Goal: Information Seeking & Learning: Learn about a topic

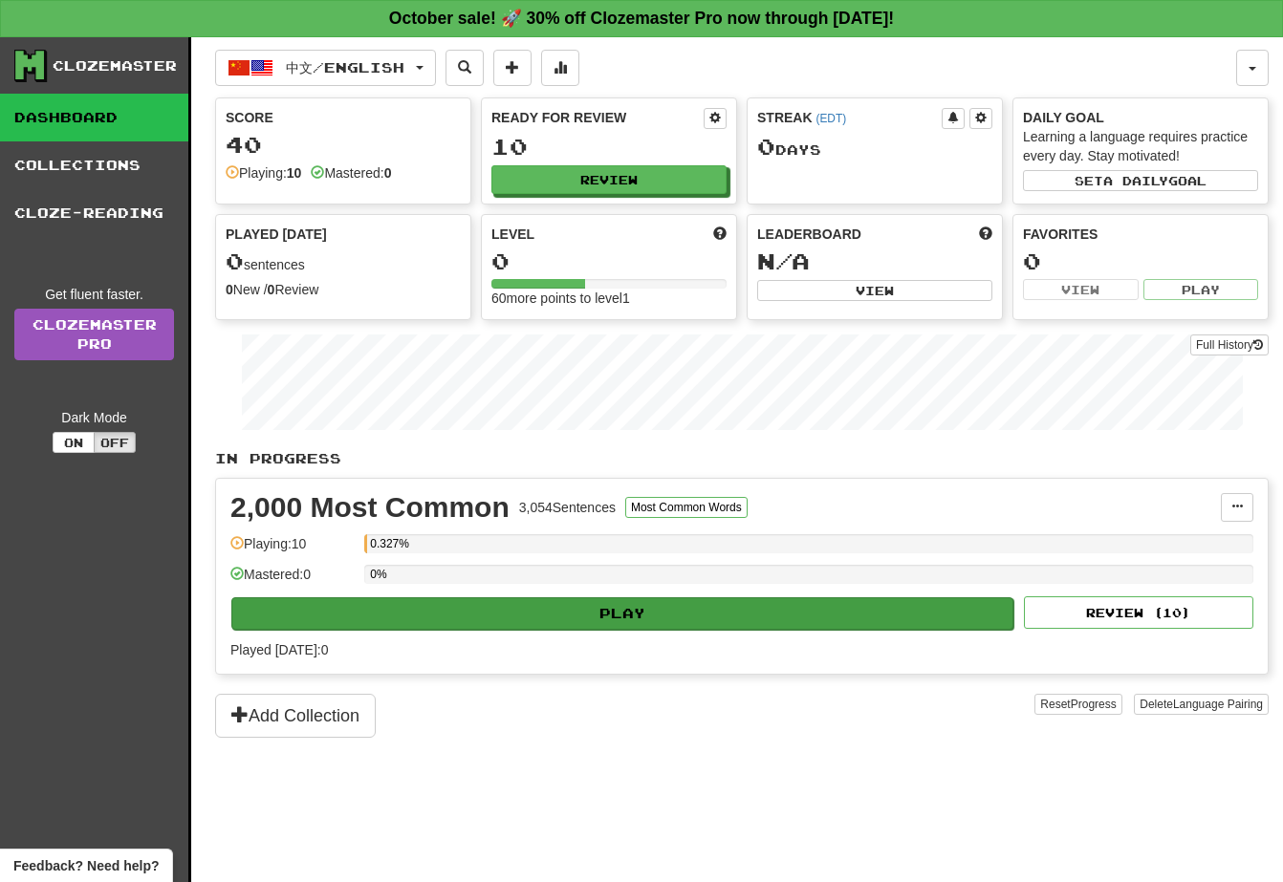
click at [488, 616] on button "Play" at bounding box center [622, 613] width 782 height 33
select select "**"
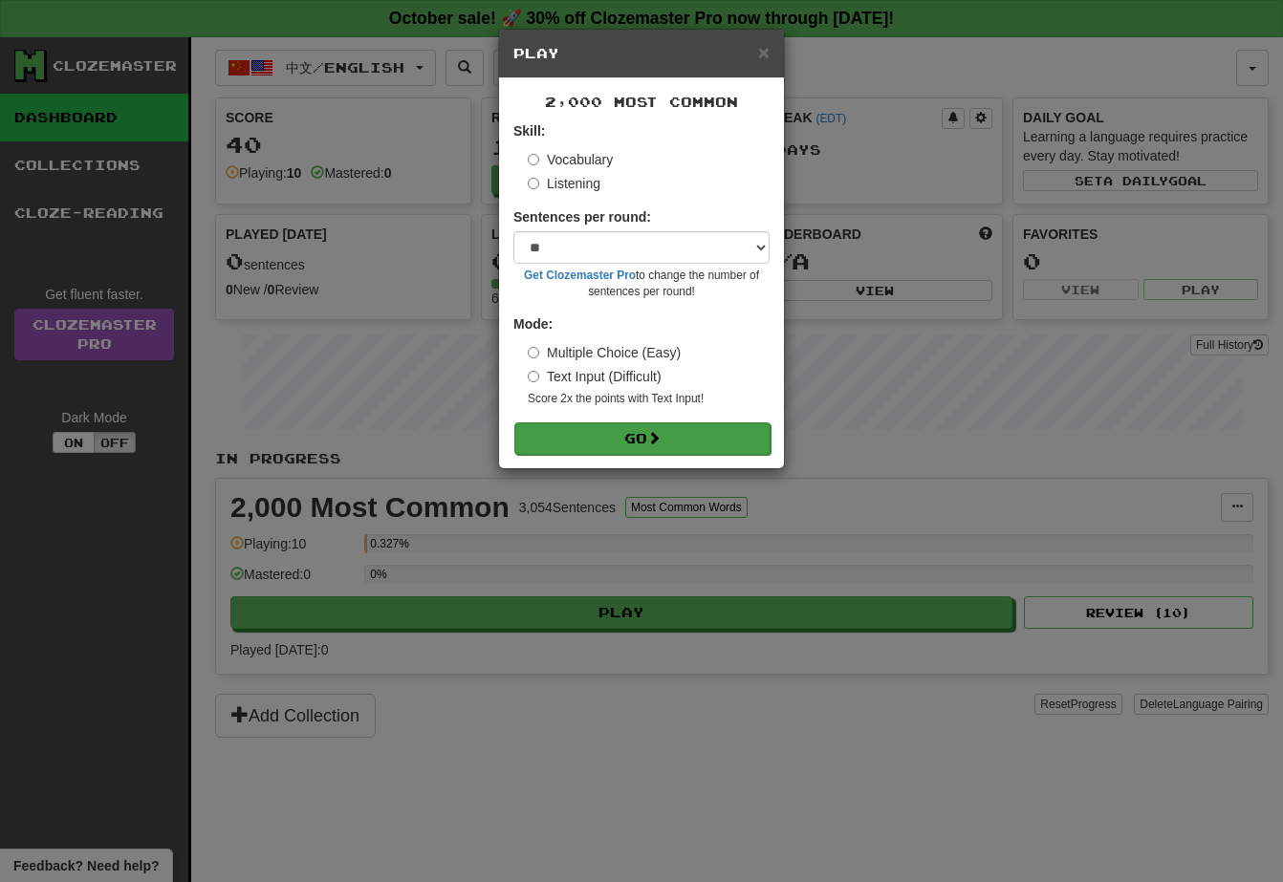
click at [584, 435] on button "Go" at bounding box center [642, 439] width 256 height 33
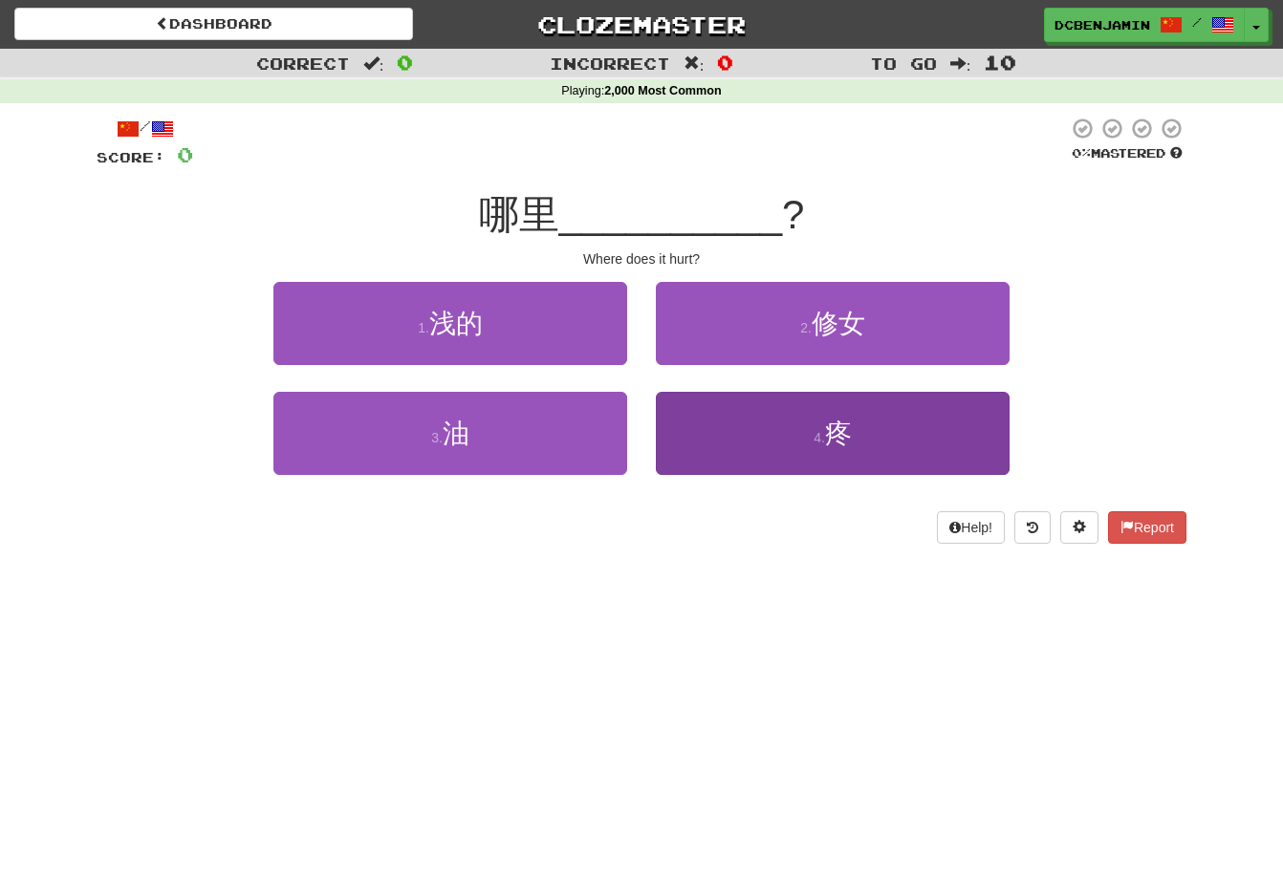
click at [829, 448] on button "4 . 疼" at bounding box center [833, 433] width 354 height 83
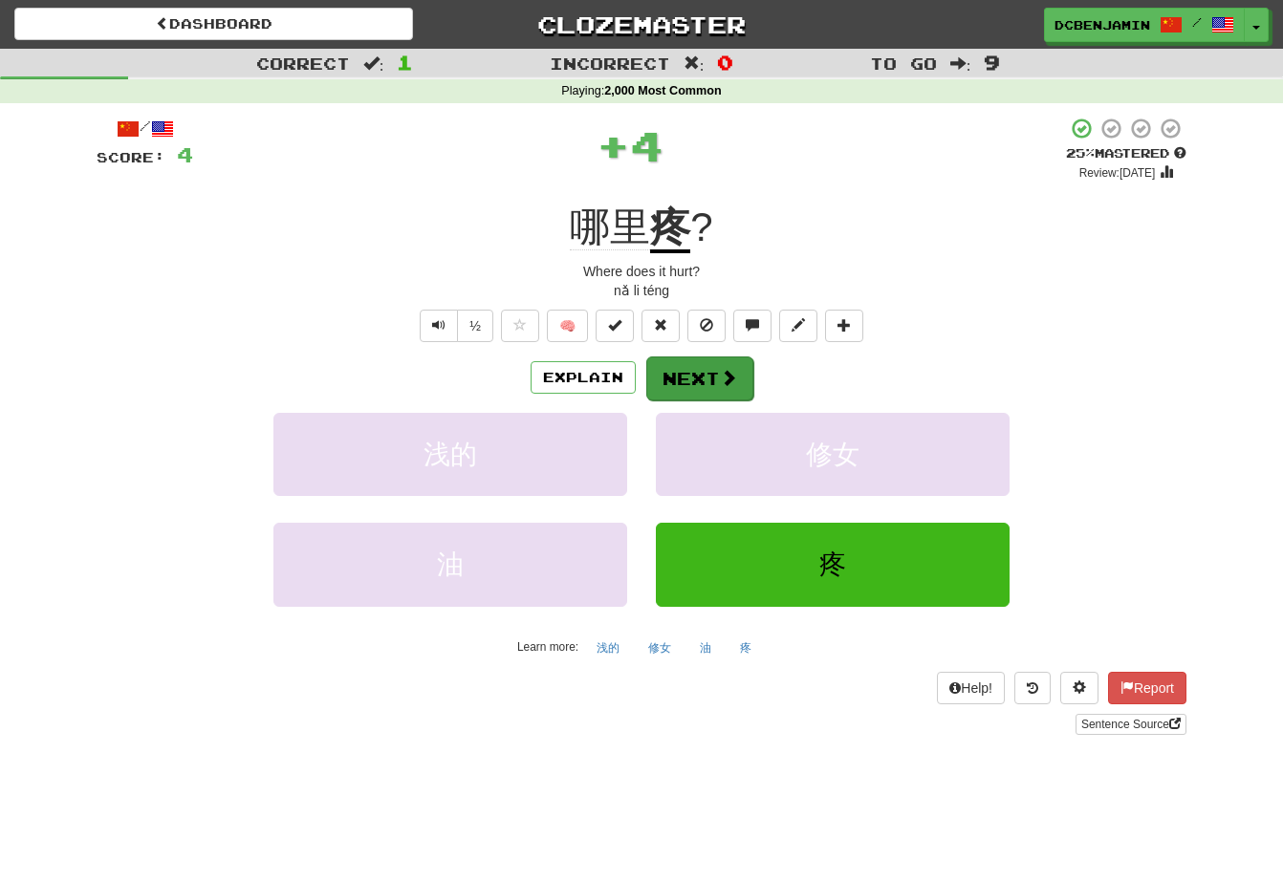
click at [682, 383] on button "Next" at bounding box center [699, 379] width 107 height 44
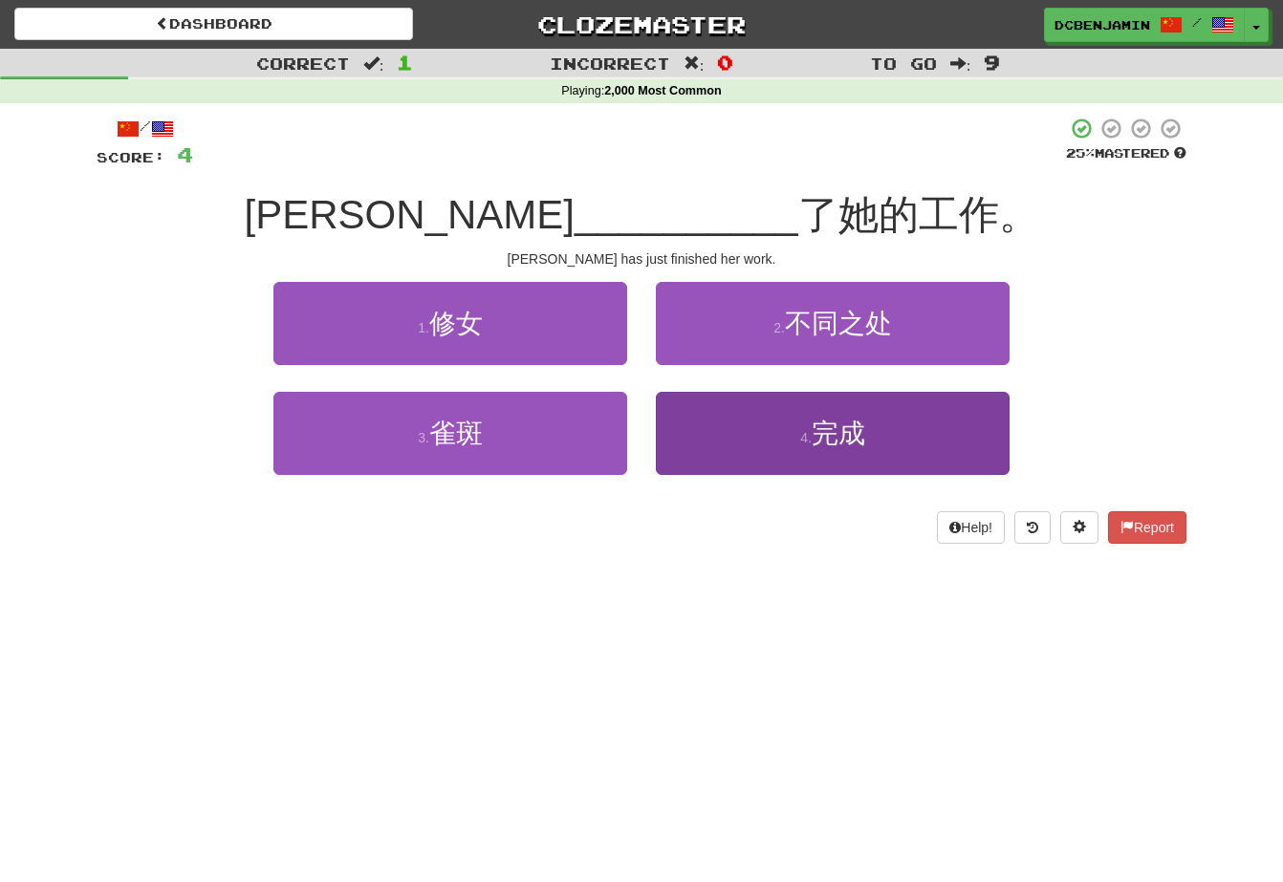
click at [773, 439] on button "4 . 完成" at bounding box center [833, 433] width 354 height 83
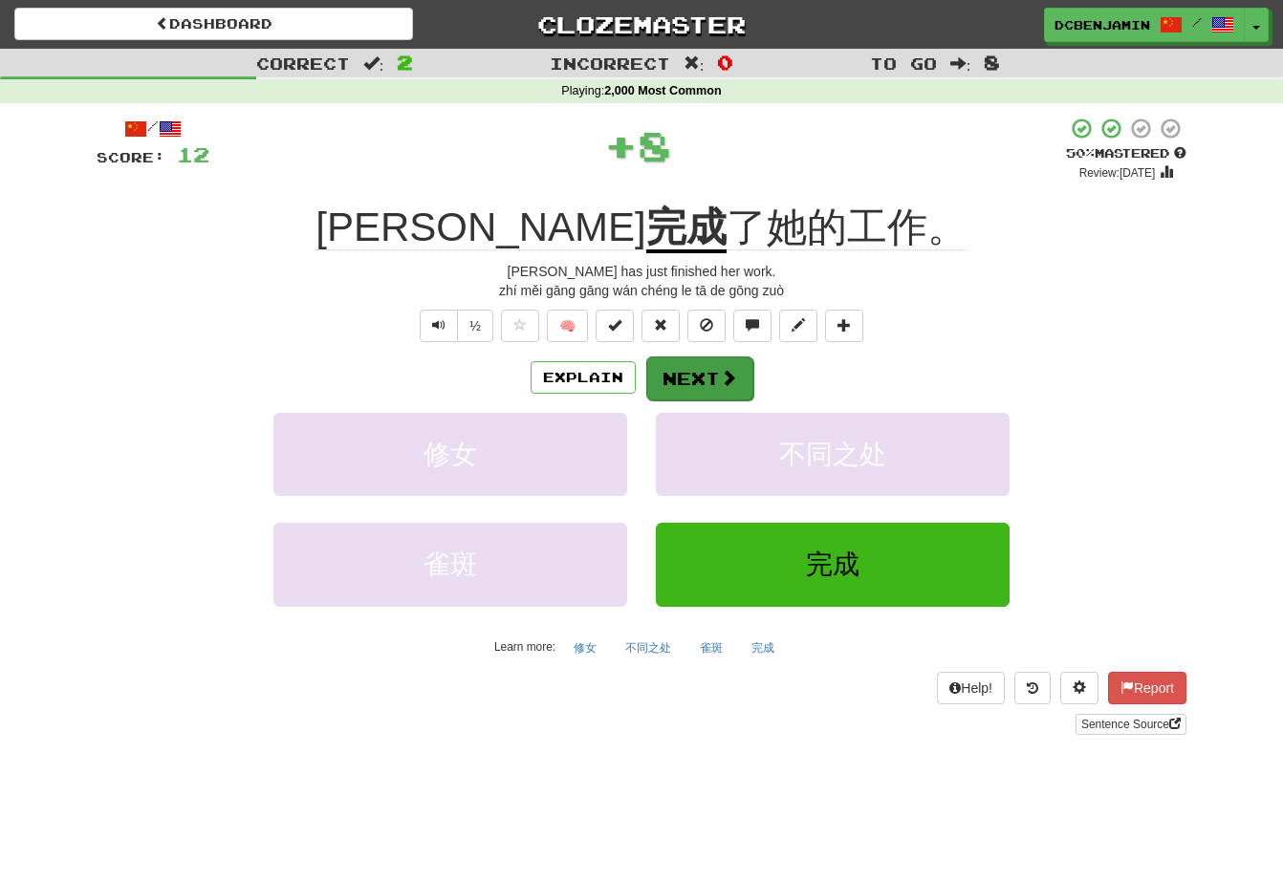
click at [723, 379] on span at bounding box center [728, 377] width 17 height 17
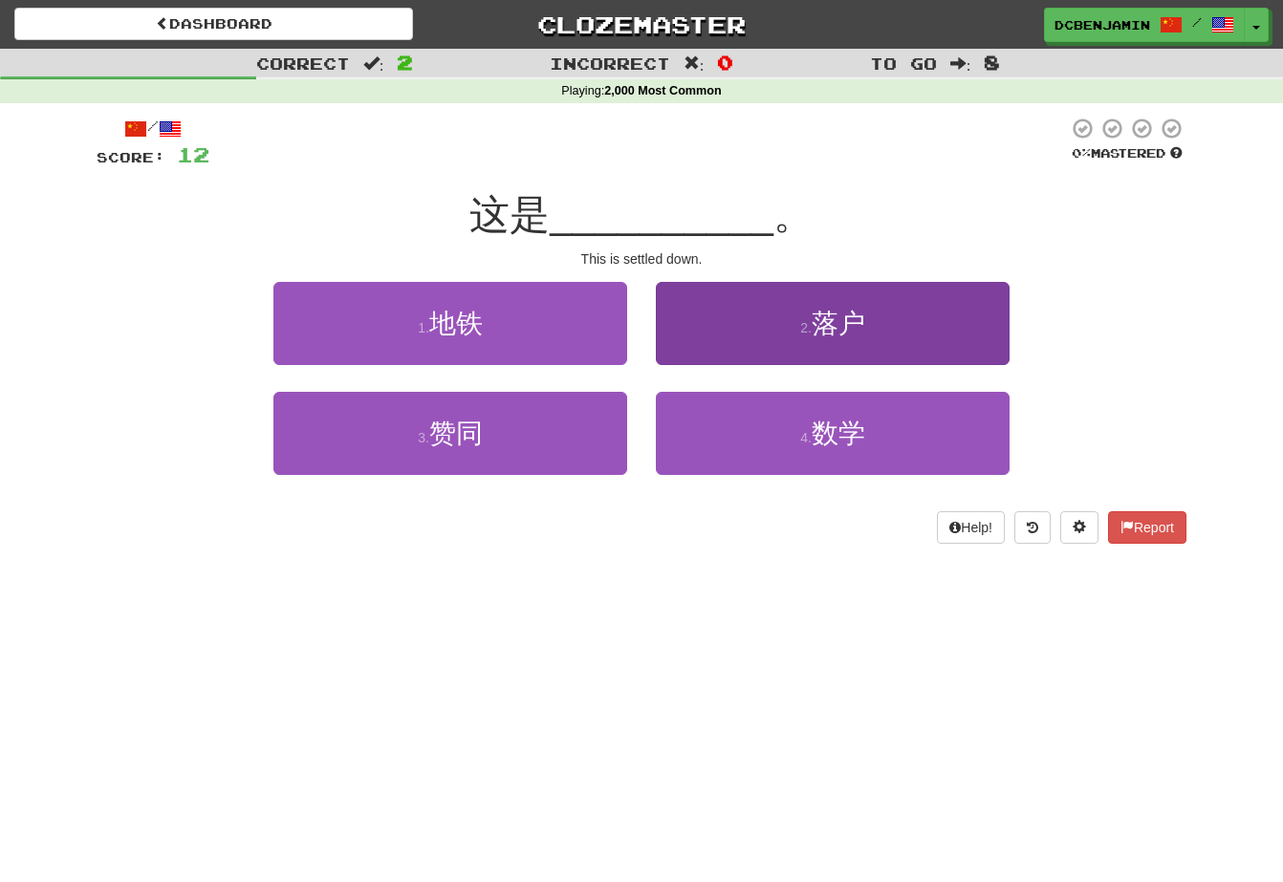
click at [748, 336] on button "2 . 落户" at bounding box center [833, 323] width 354 height 83
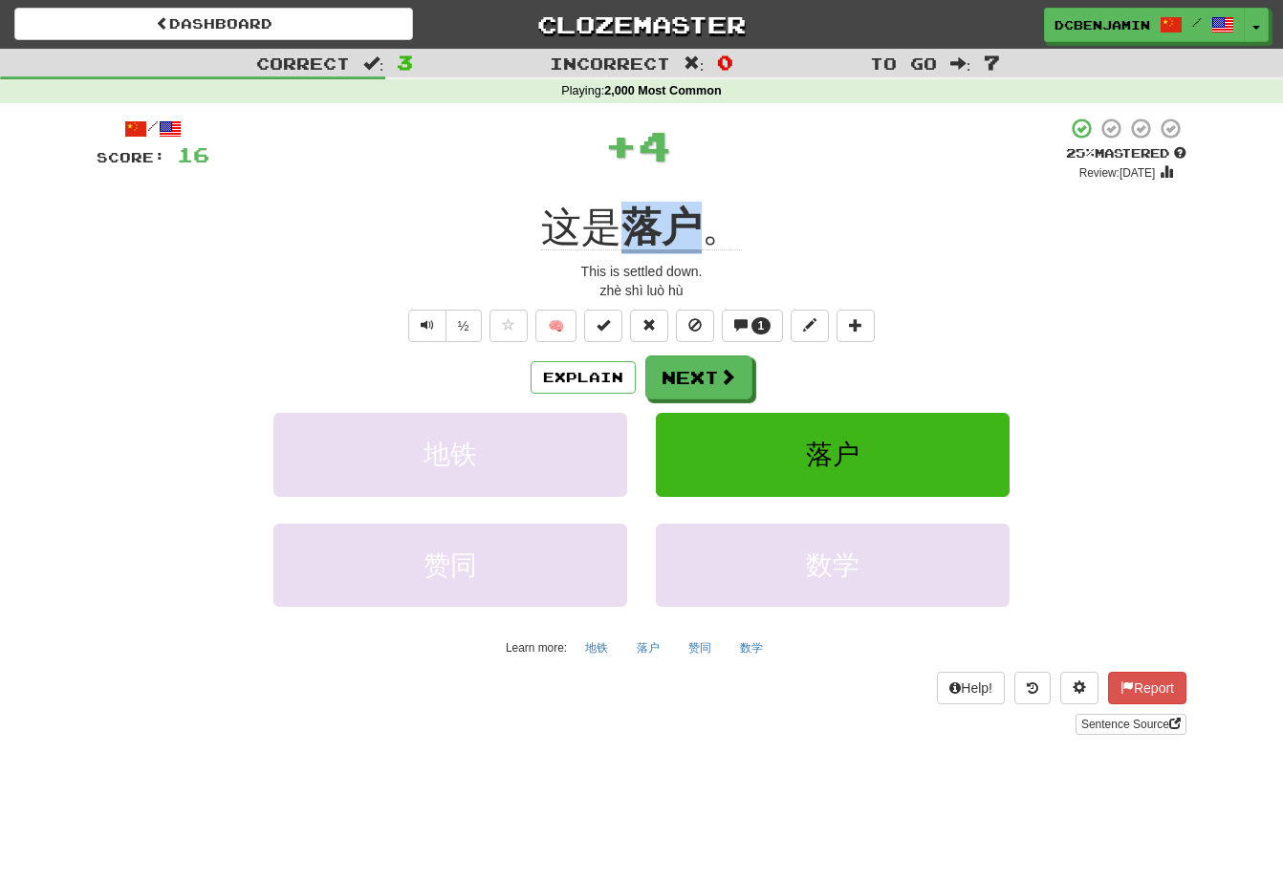
drag, startPoint x: 708, startPoint y: 225, endPoint x: 632, endPoint y: 225, distance: 76.5
click at [632, 225] on div "这是 落户 。" at bounding box center [642, 228] width 1090 height 53
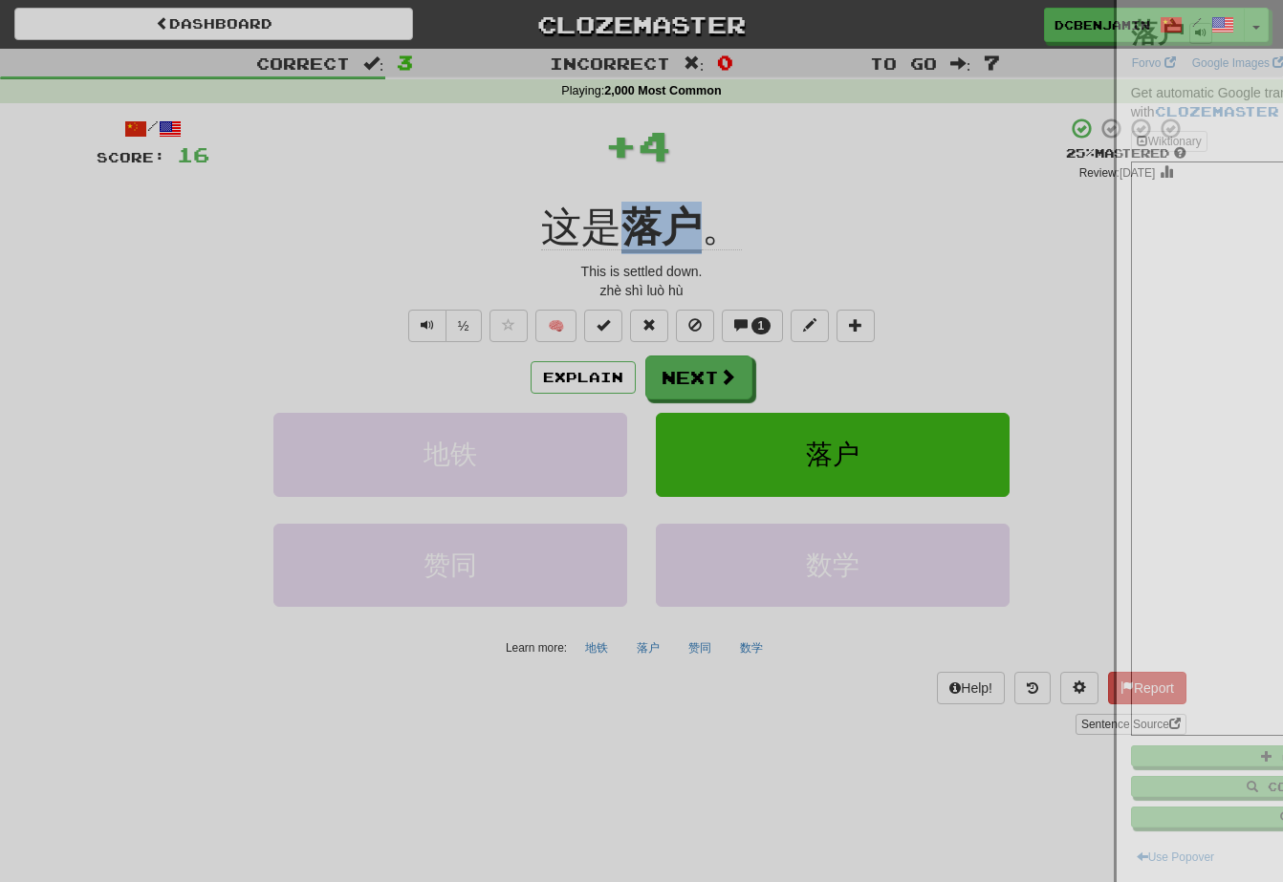
copy div "这是 落户"
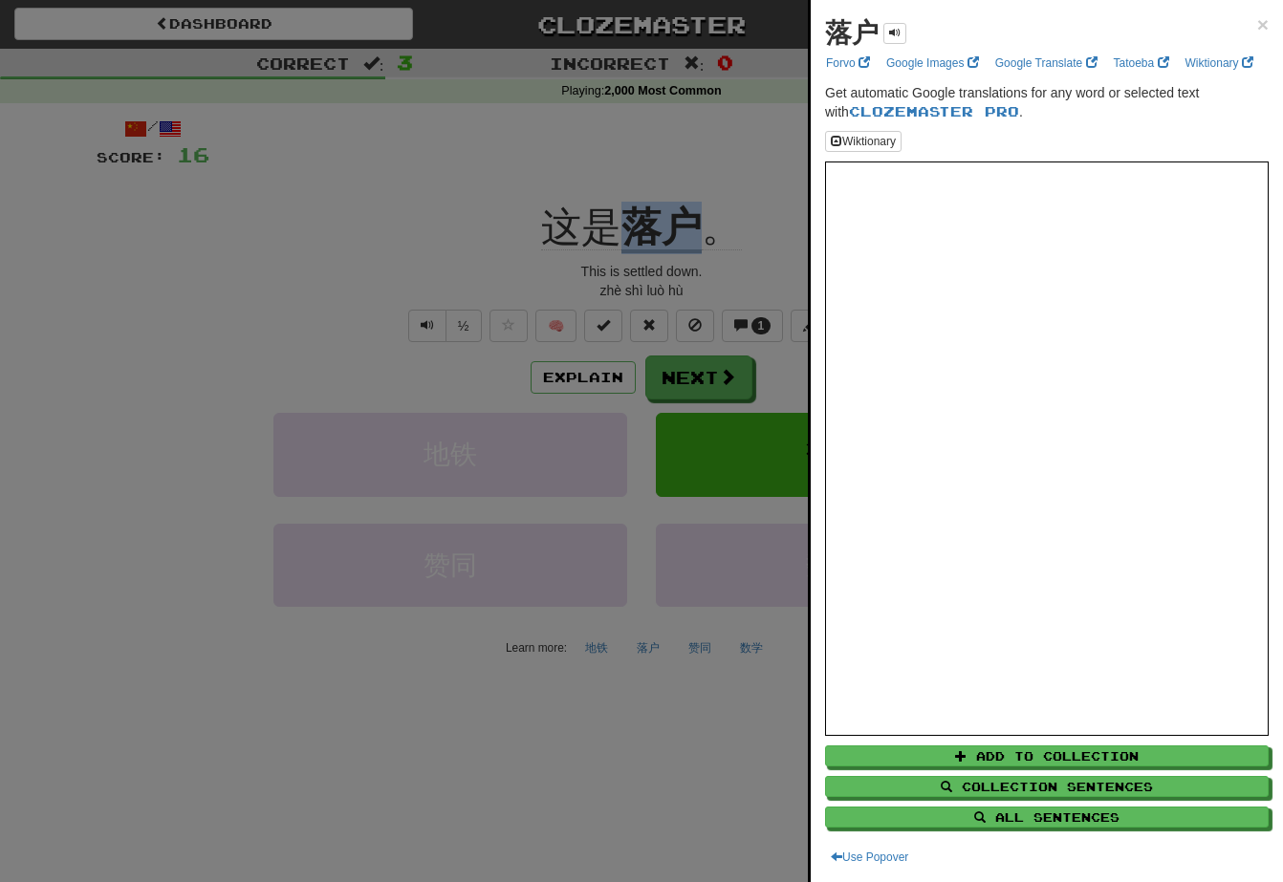
copy div "这是 落户"
click at [233, 347] on div at bounding box center [641, 441] width 1283 height 882
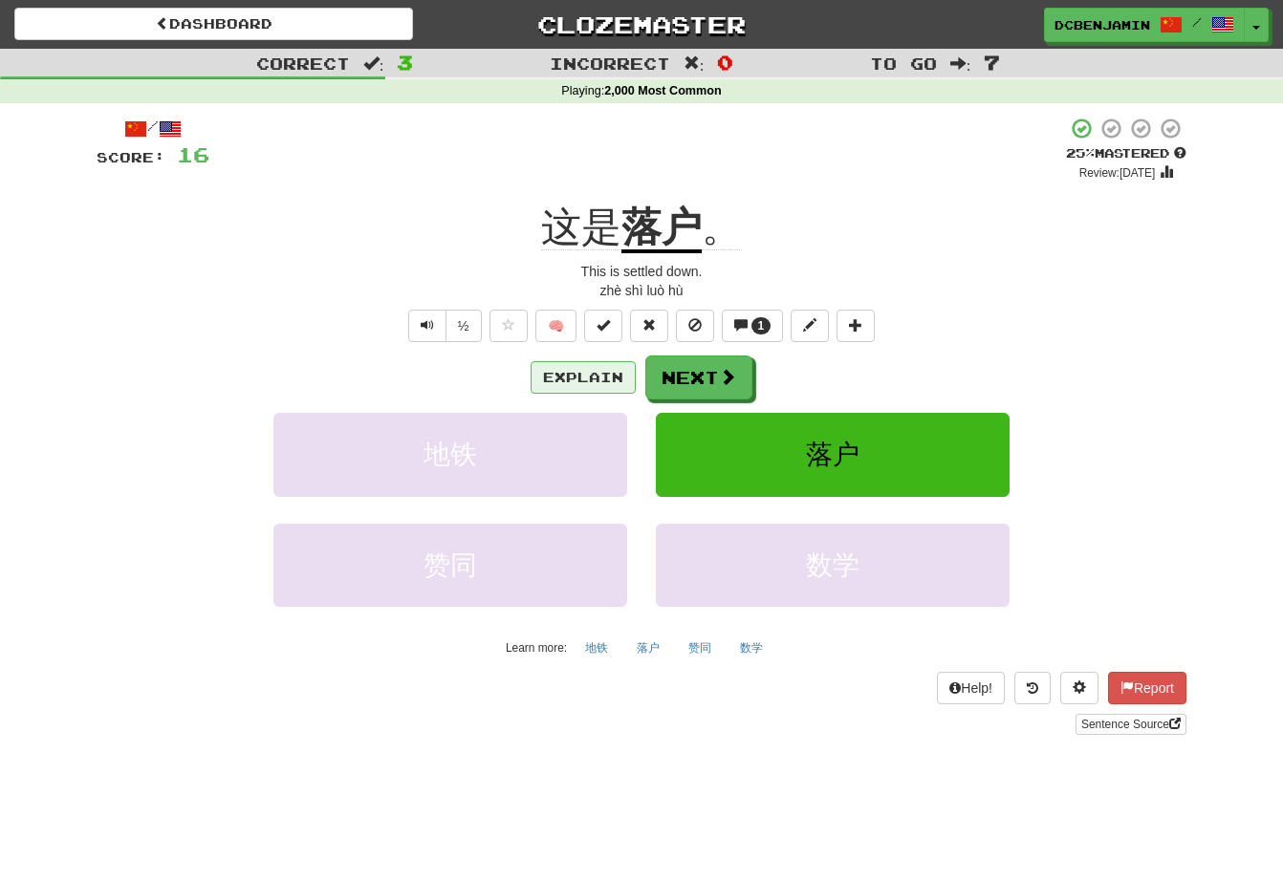
click at [600, 388] on button "Explain" at bounding box center [583, 377] width 105 height 33
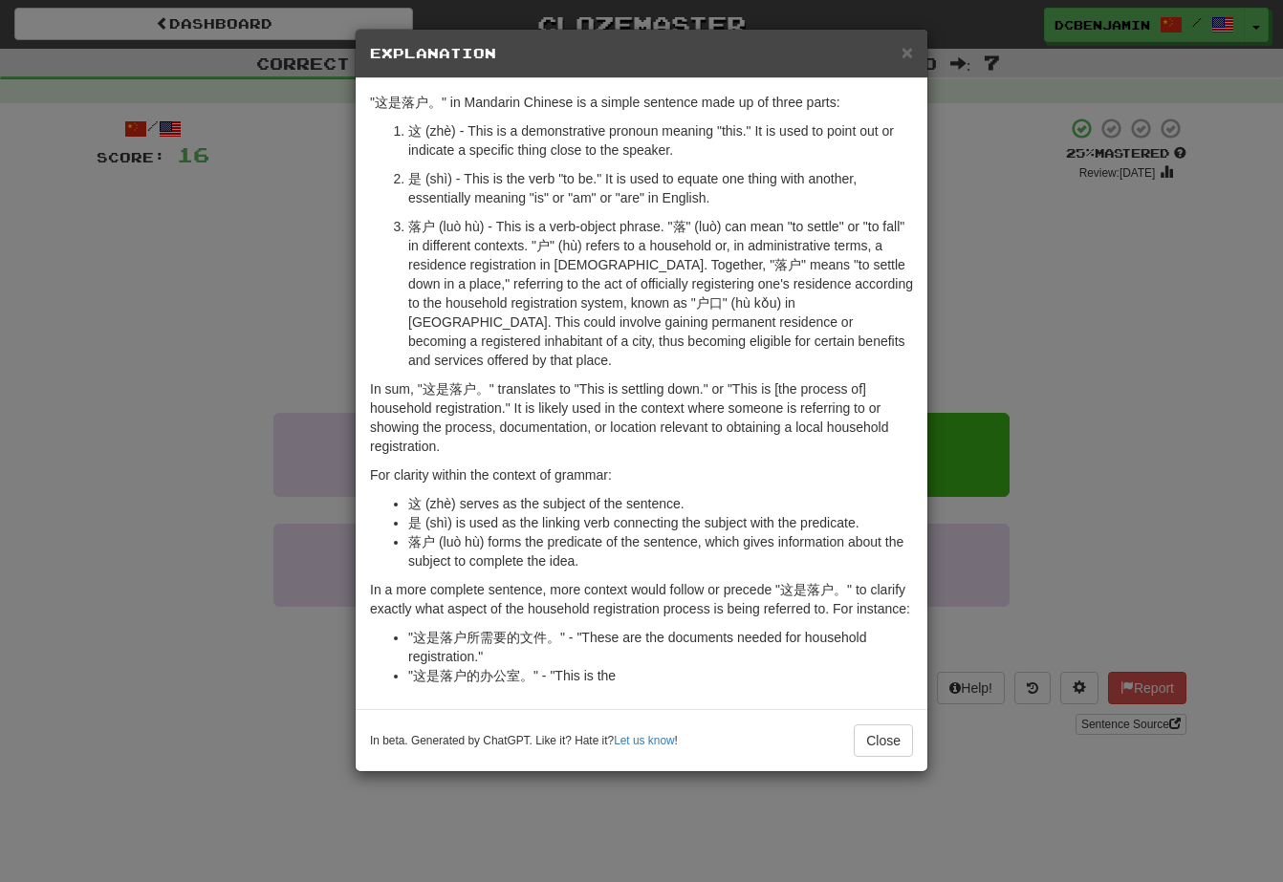
click at [193, 357] on div "× Explanation "这是落户。" in Mandarin Chinese is a simple sentence made up of three…" at bounding box center [641, 441] width 1283 height 882
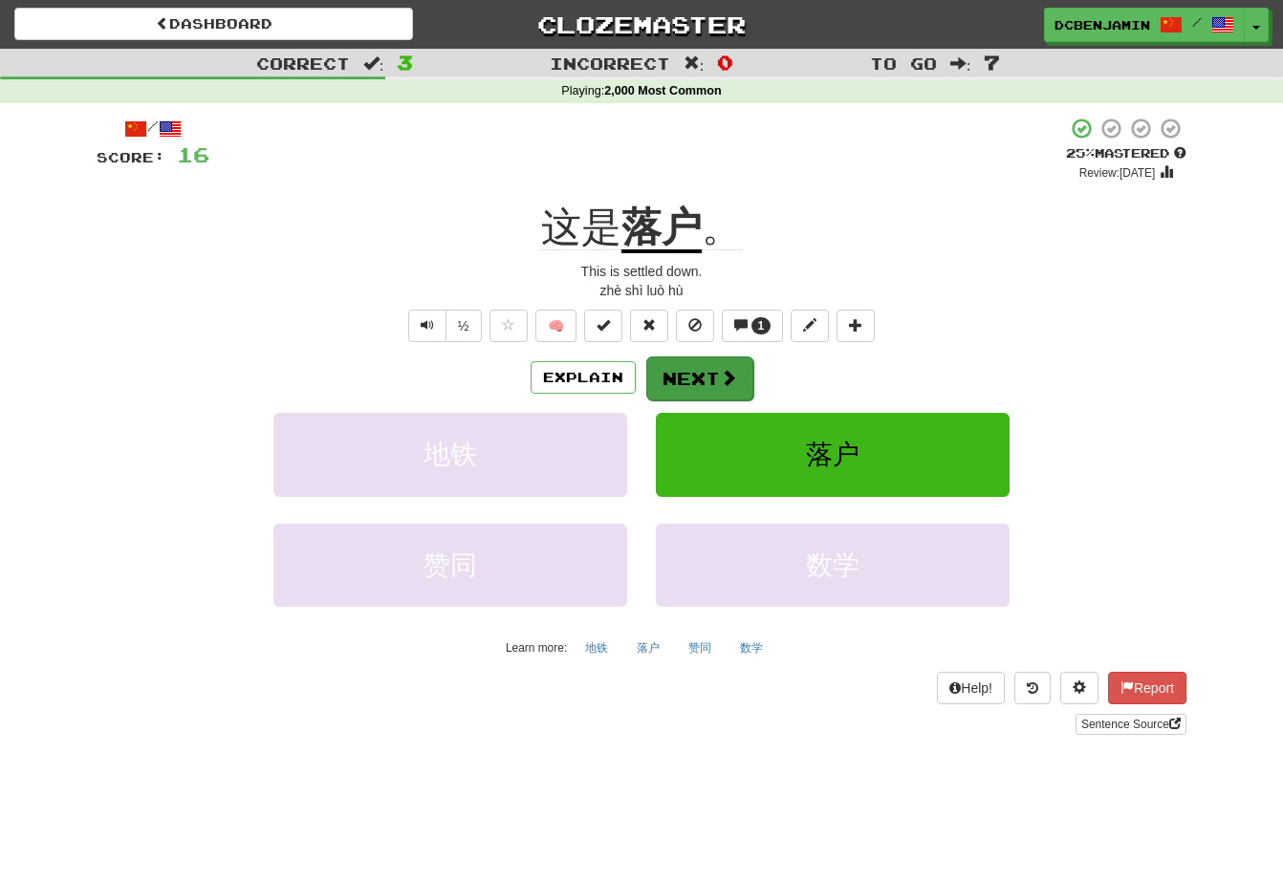
click at [728, 380] on span at bounding box center [728, 377] width 17 height 17
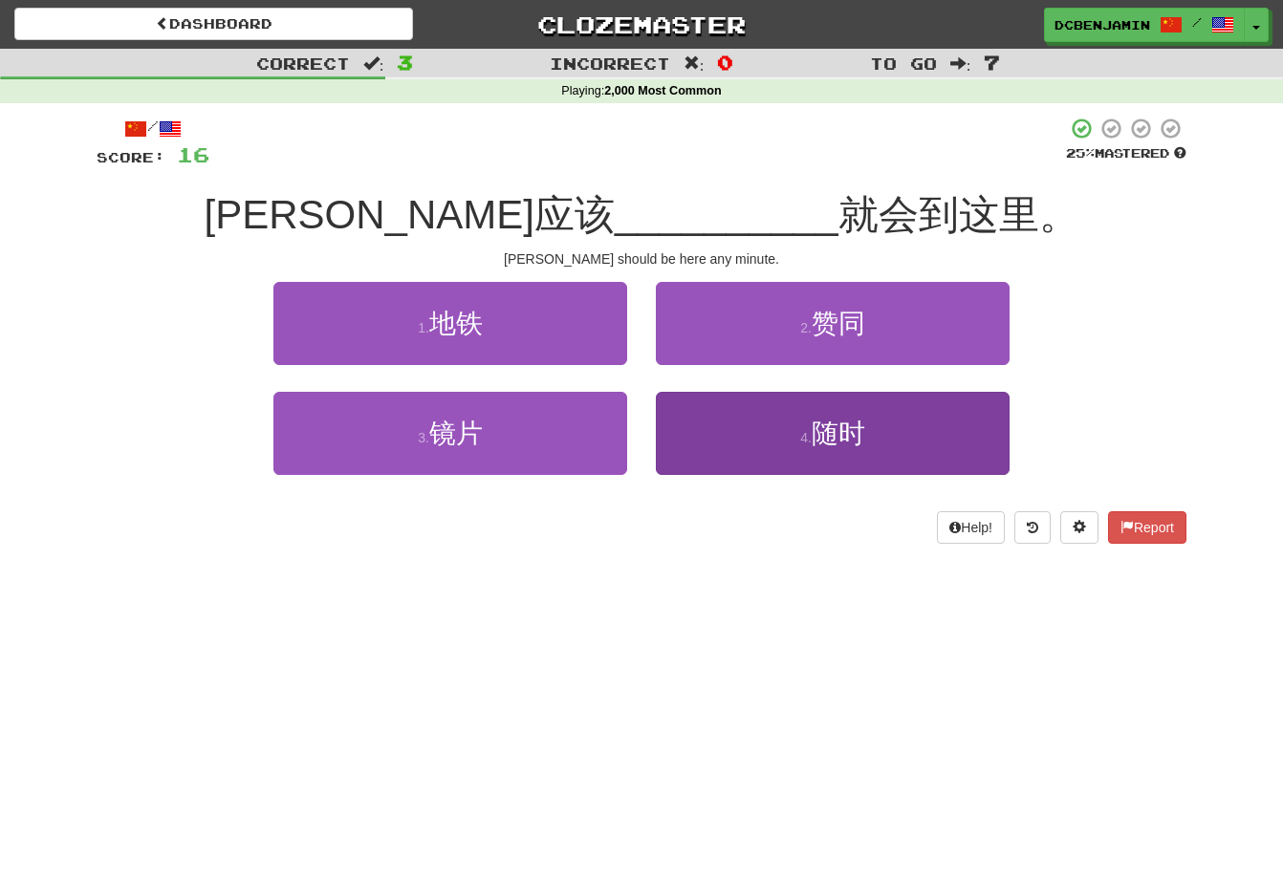
click at [716, 422] on button "4 . 随时" at bounding box center [833, 433] width 354 height 83
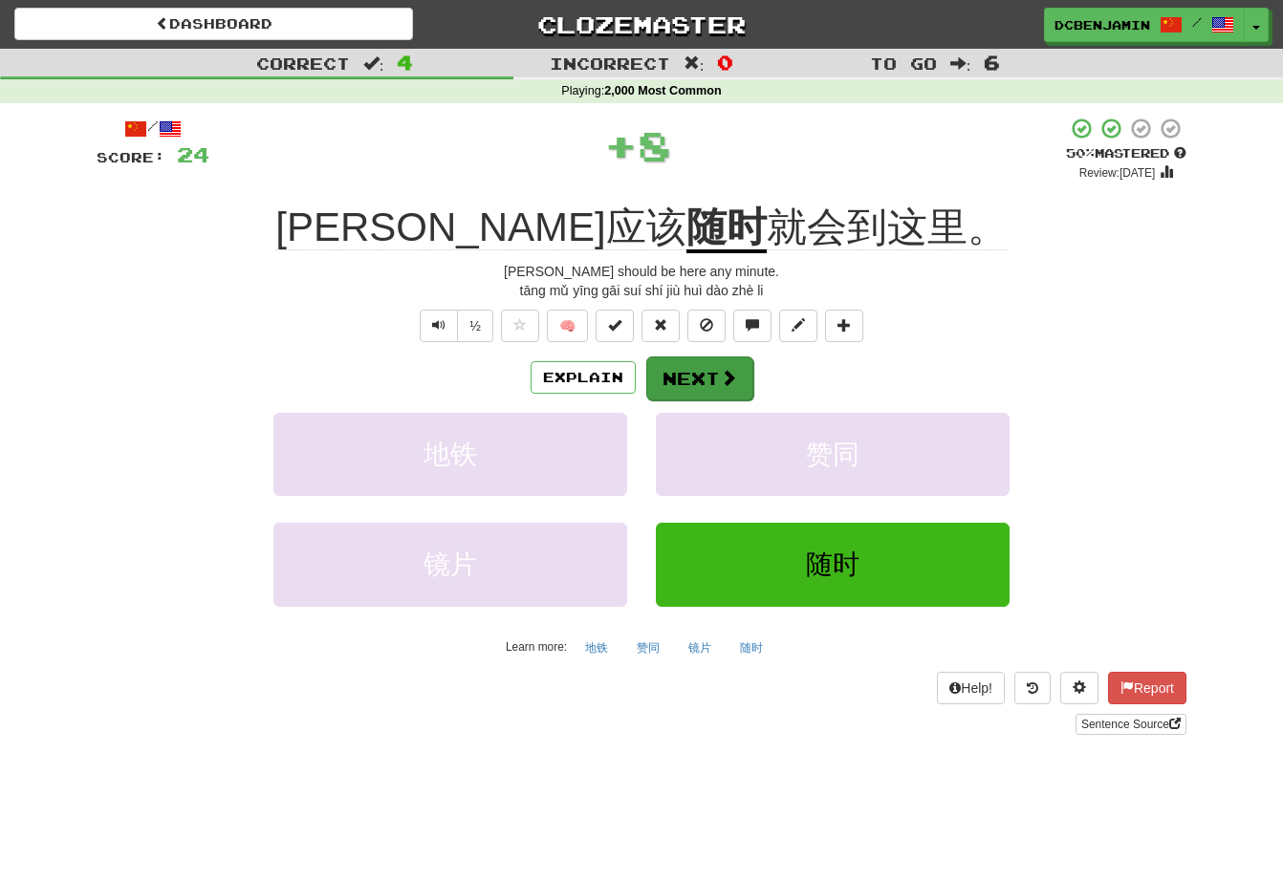
click at [698, 370] on button "Next" at bounding box center [699, 379] width 107 height 44
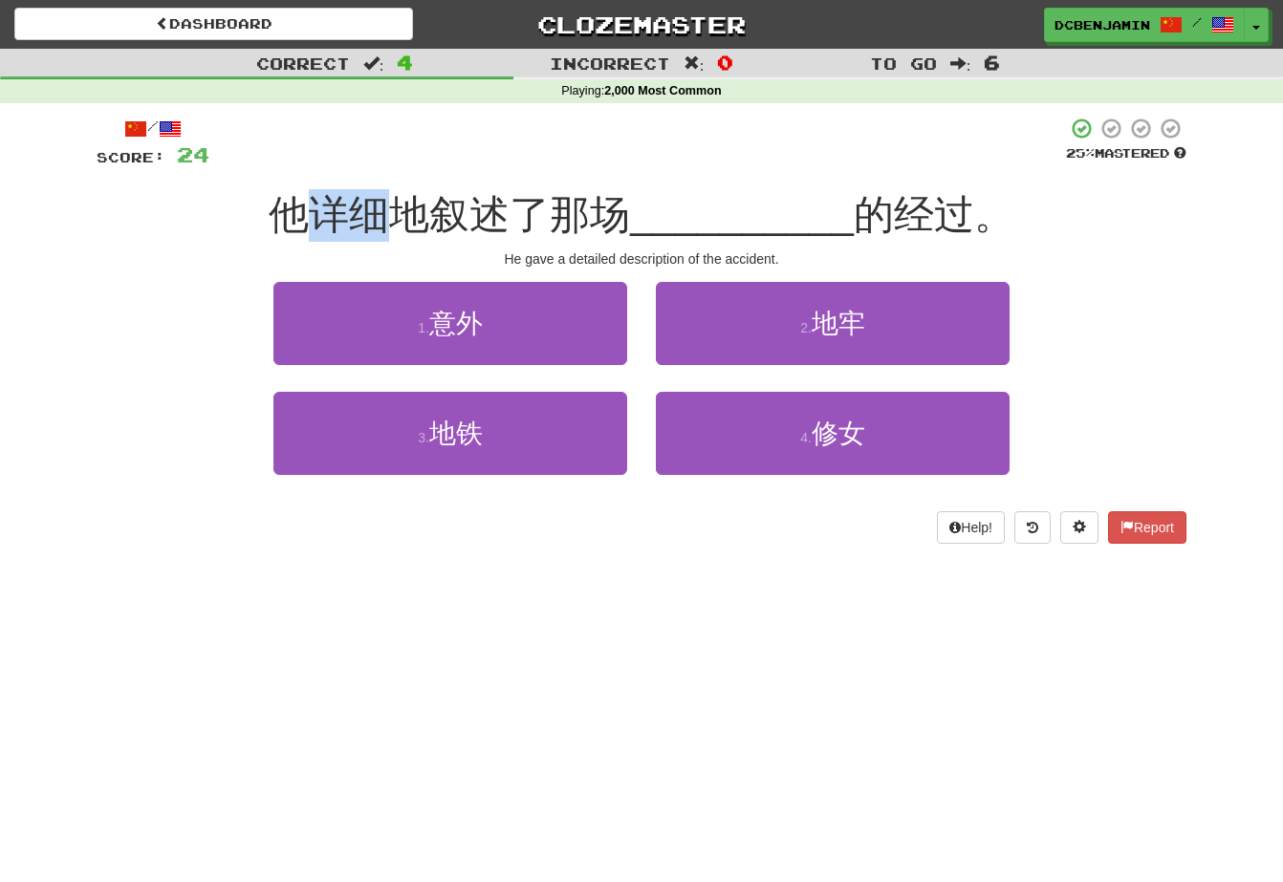
drag, startPoint x: 384, startPoint y: 228, endPoint x: 328, endPoint y: 220, distance: 56.9
click at [328, 220] on span "他详细地叙述了那场" at bounding box center [449, 214] width 361 height 45
copy span "详细"
drag, startPoint x: 518, startPoint y: 216, endPoint x: 444, endPoint y: 216, distance: 73.6
click at [444, 216] on span "他详细地叙述了那场" at bounding box center [449, 214] width 361 height 45
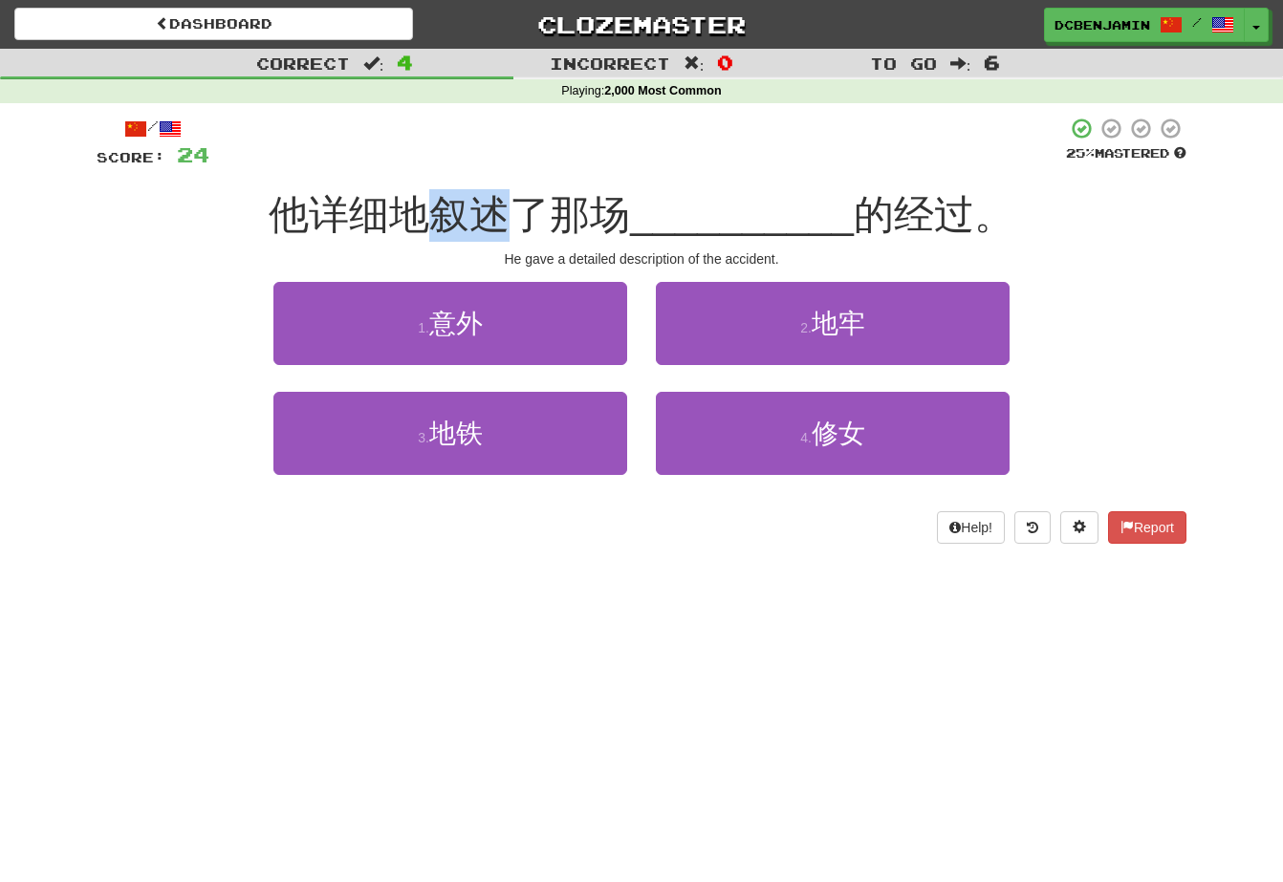
copy span "叙述"
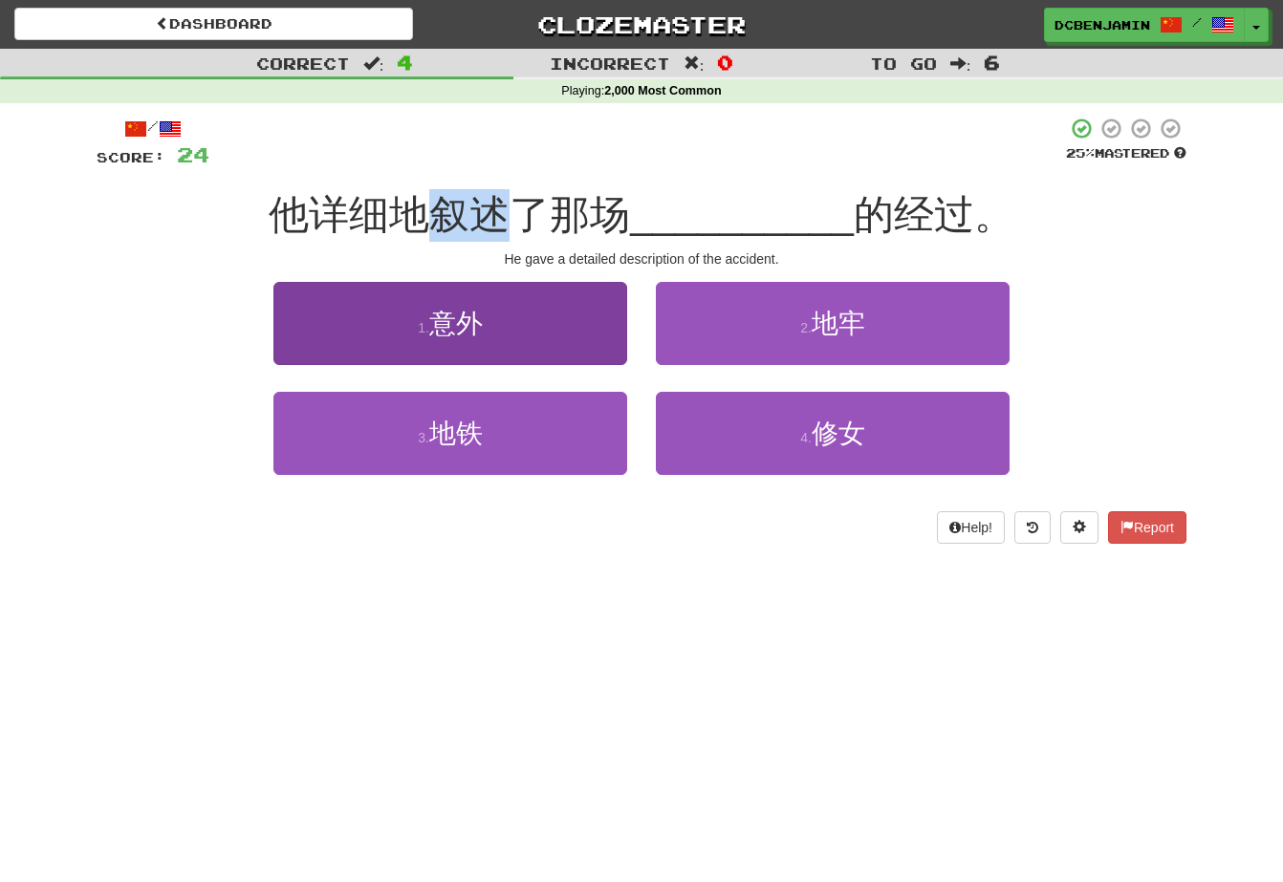
click at [471, 313] on span "意外" at bounding box center [456, 324] width 54 height 30
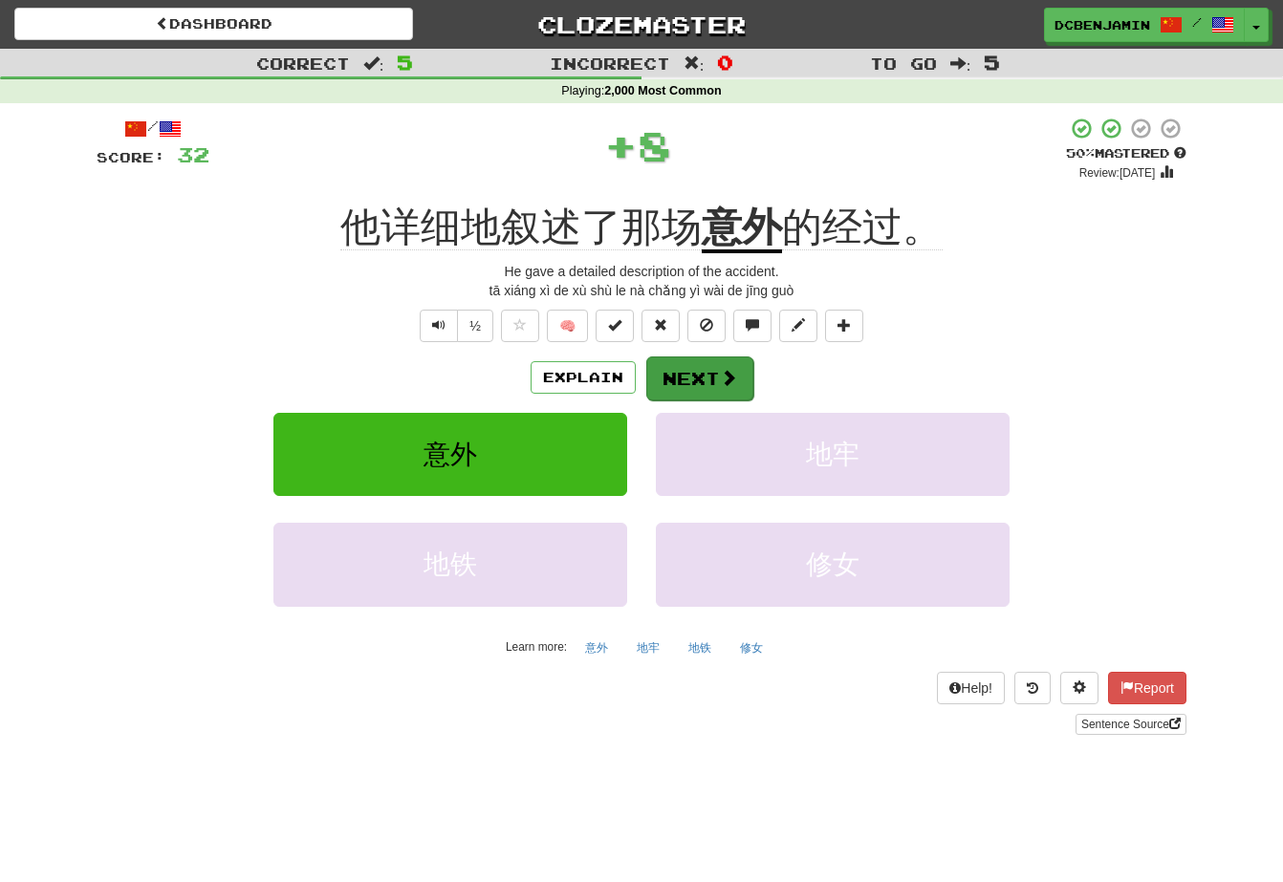
click at [691, 366] on button "Next" at bounding box center [699, 379] width 107 height 44
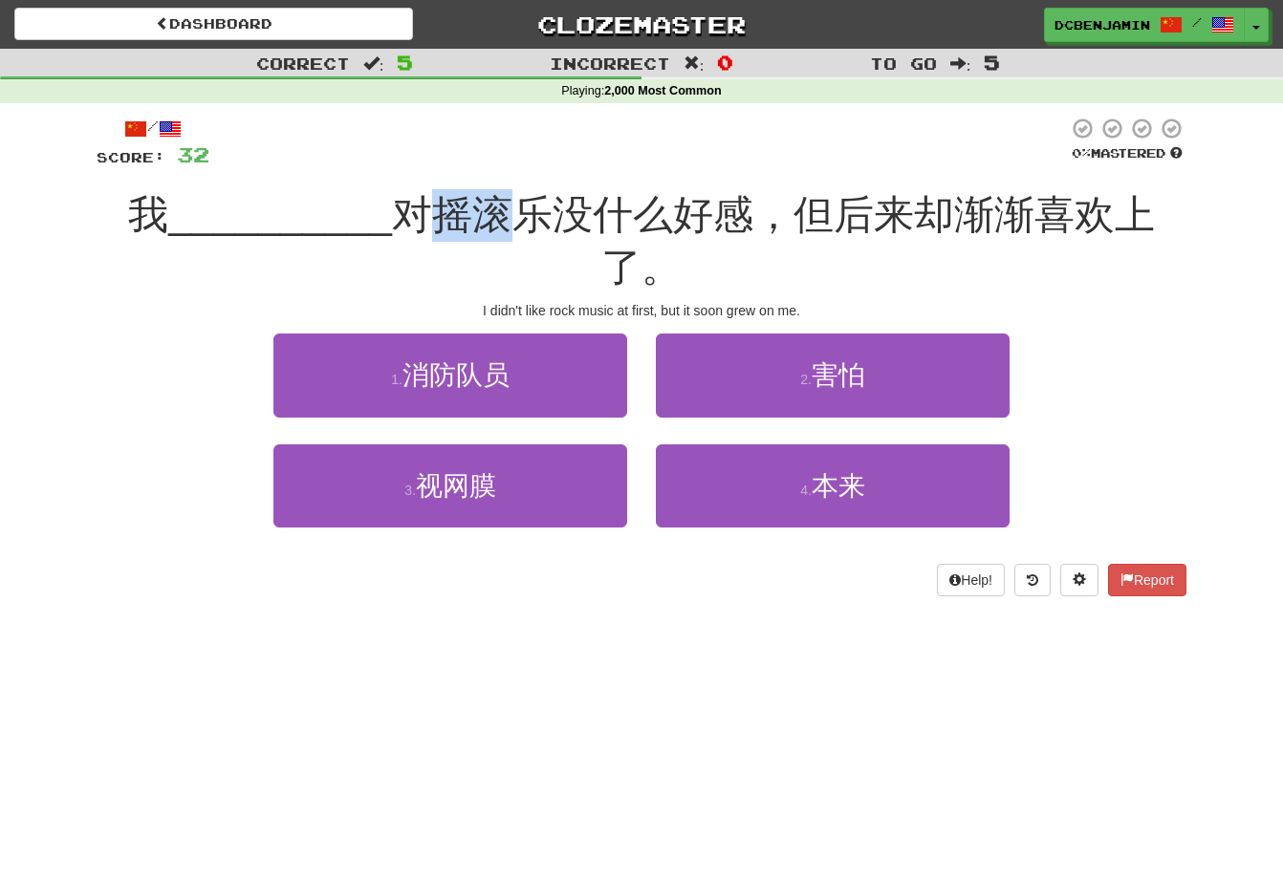
drag, startPoint x: 385, startPoint y: 215, endPoint x: 457, endPoint y: 212, distance: 71.7
click at [457, 212] on span "对摇滚乐没什么好感，但后来却渐渐喜欢上了。" at bounding box center [773, 241] width 763 height 98
copy span "摇滚"
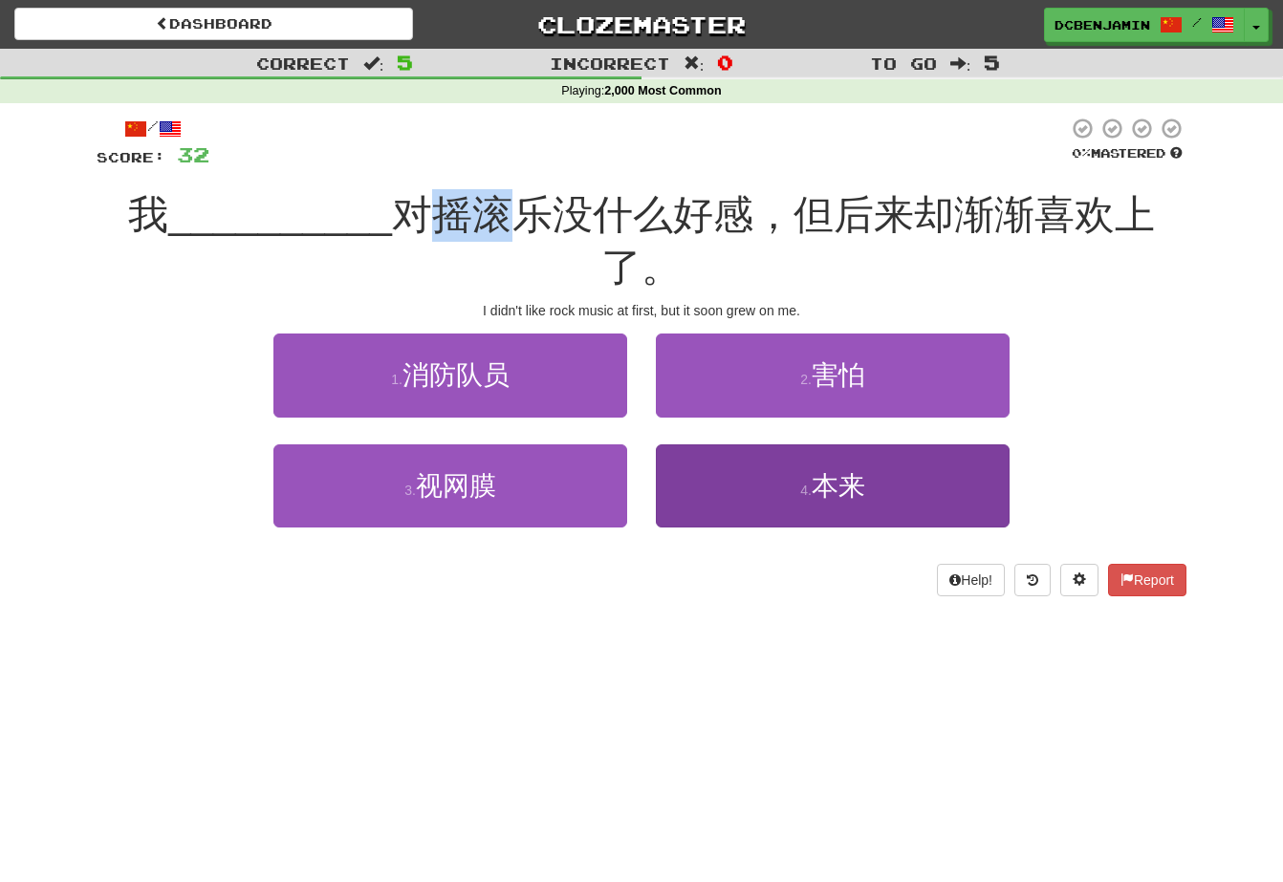
click at [788, 458] on button "4 . 本来" at bounding box center [833, 485] width 354 height 83
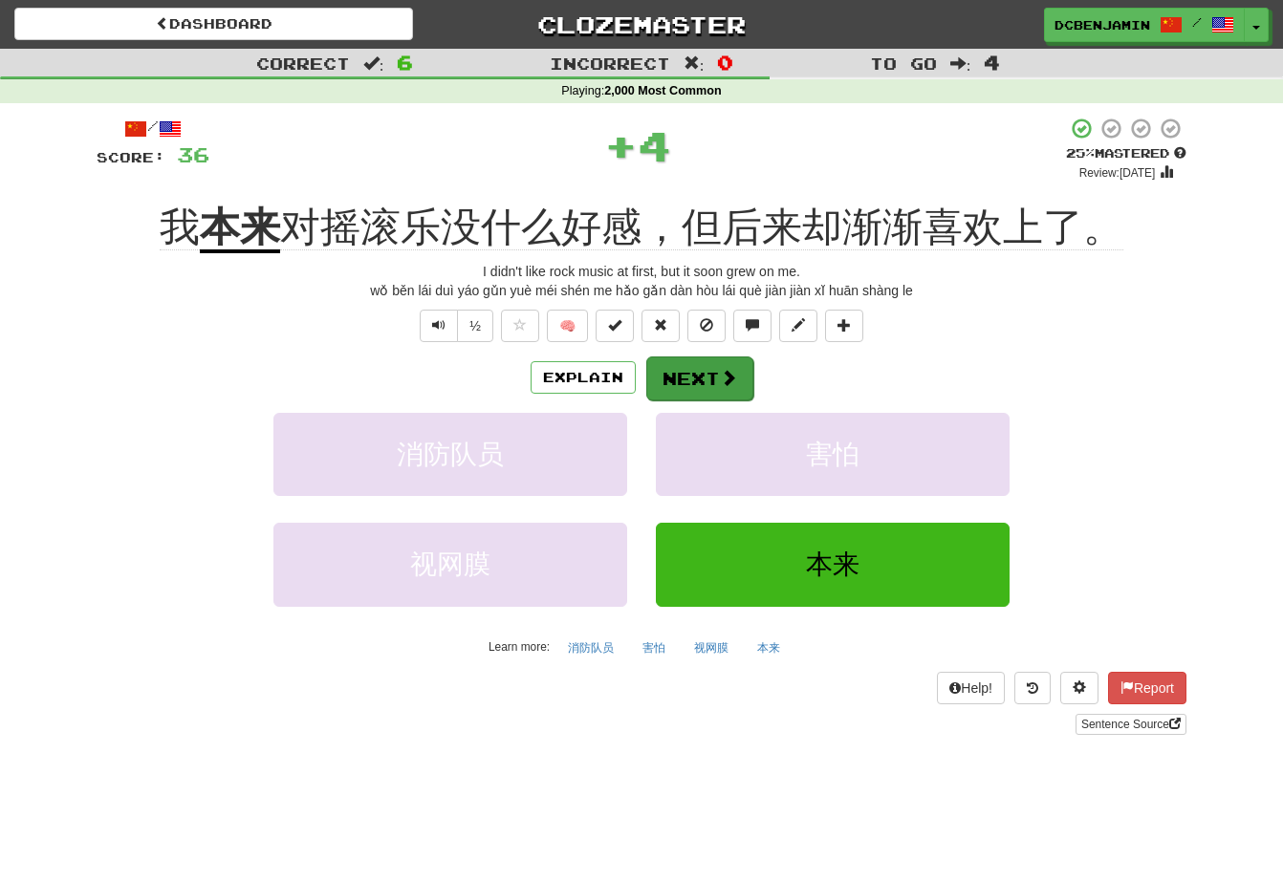
click at [705, 380] on button "Next" at bounding box center [699, 379] width 107 height 44
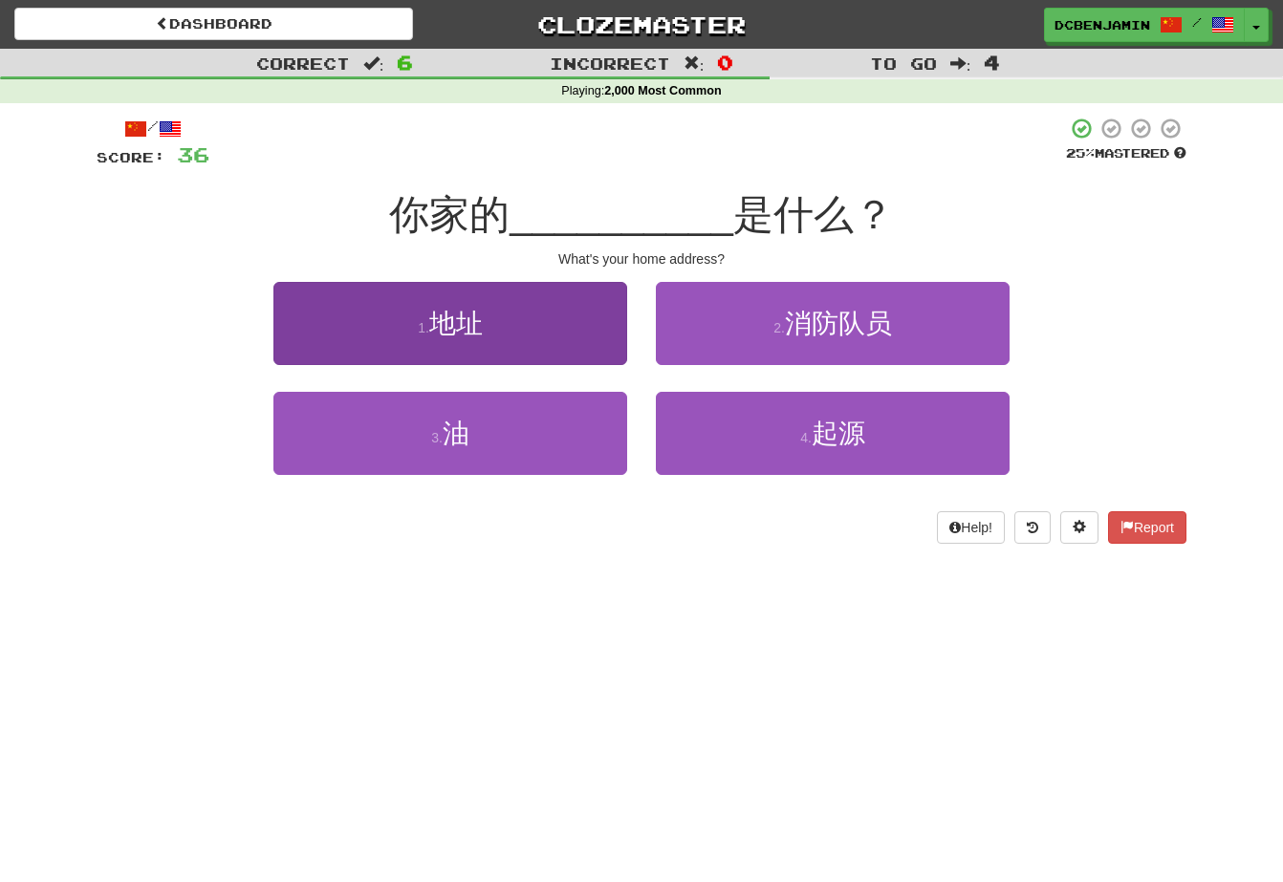
click at [464, 327] on span "地址" at bounding box center [456, 324] width 54 height 30
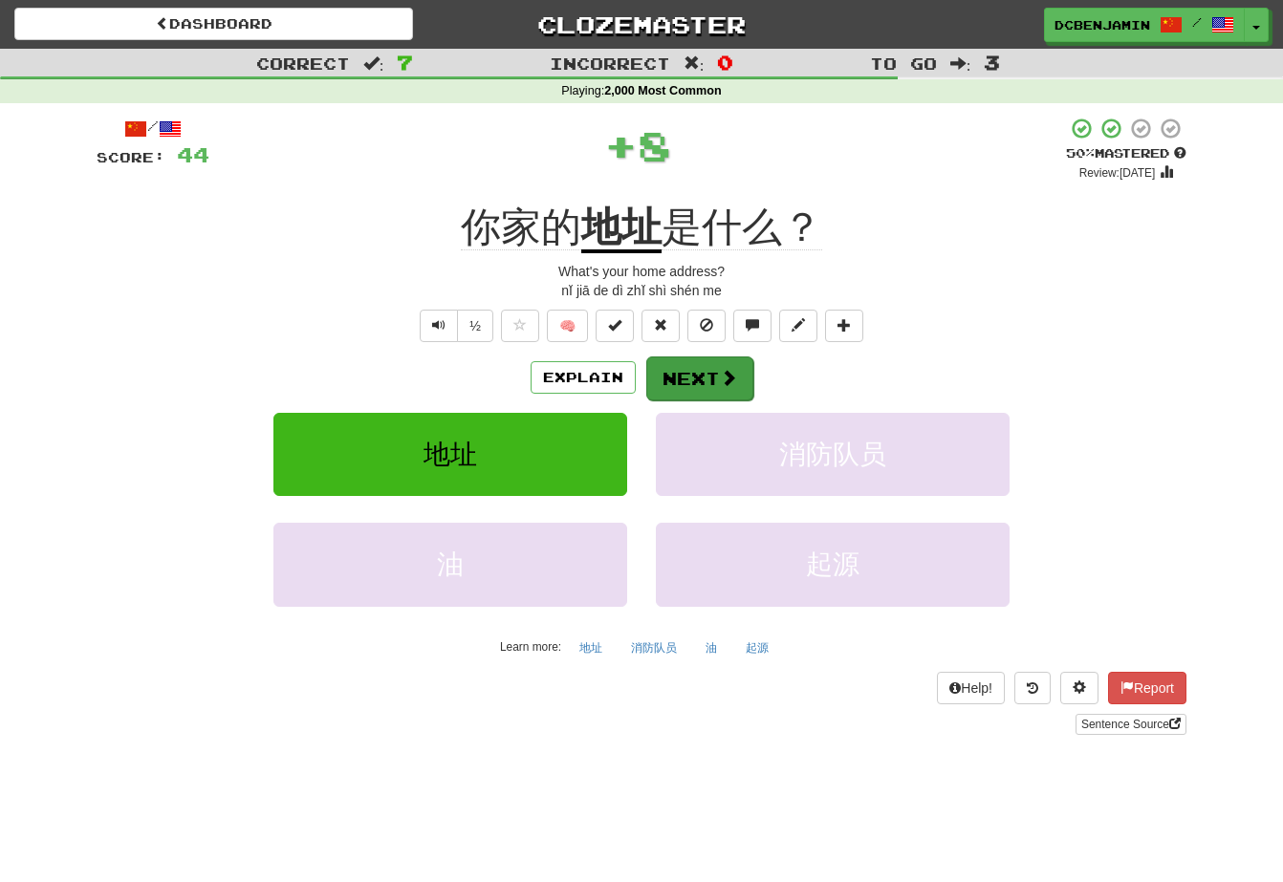
click at [707, 370] on button "Next" at bounding box center [699, 379] width 107 height 44
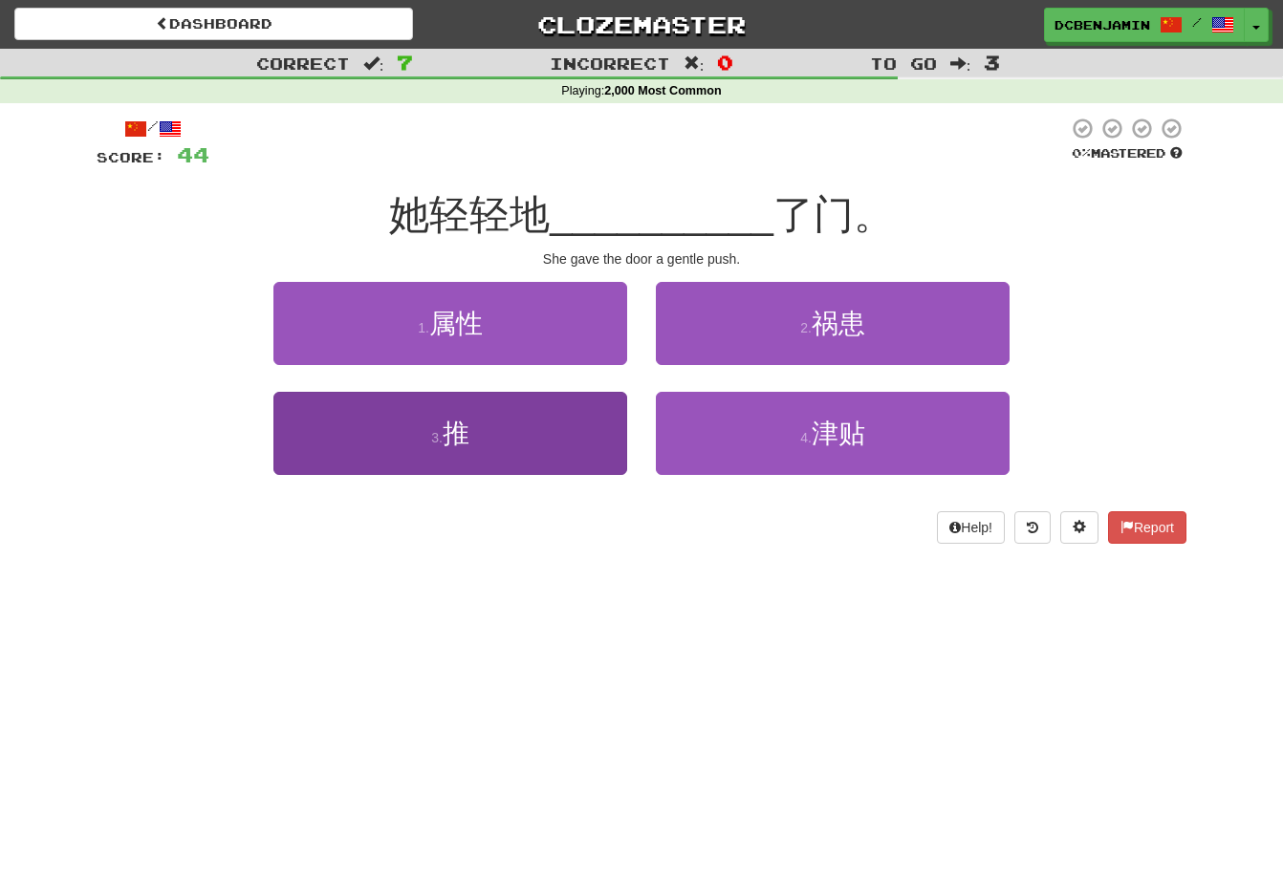
click at [419, 433] on button "3 . 推" at bounding box center [450, 433] width 354 height 83
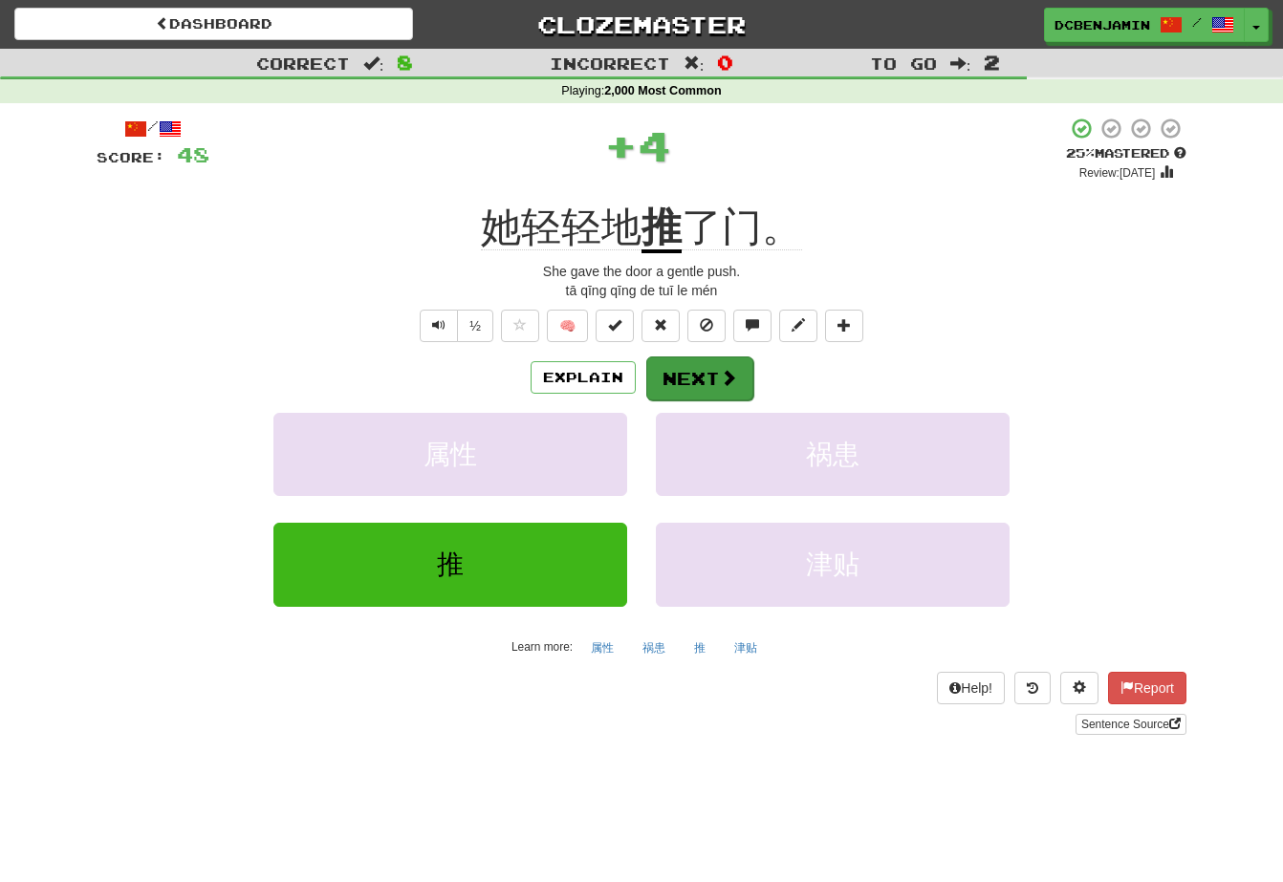
click at [729, 371] on span at bounding box center [728, 377] width 17 height 17
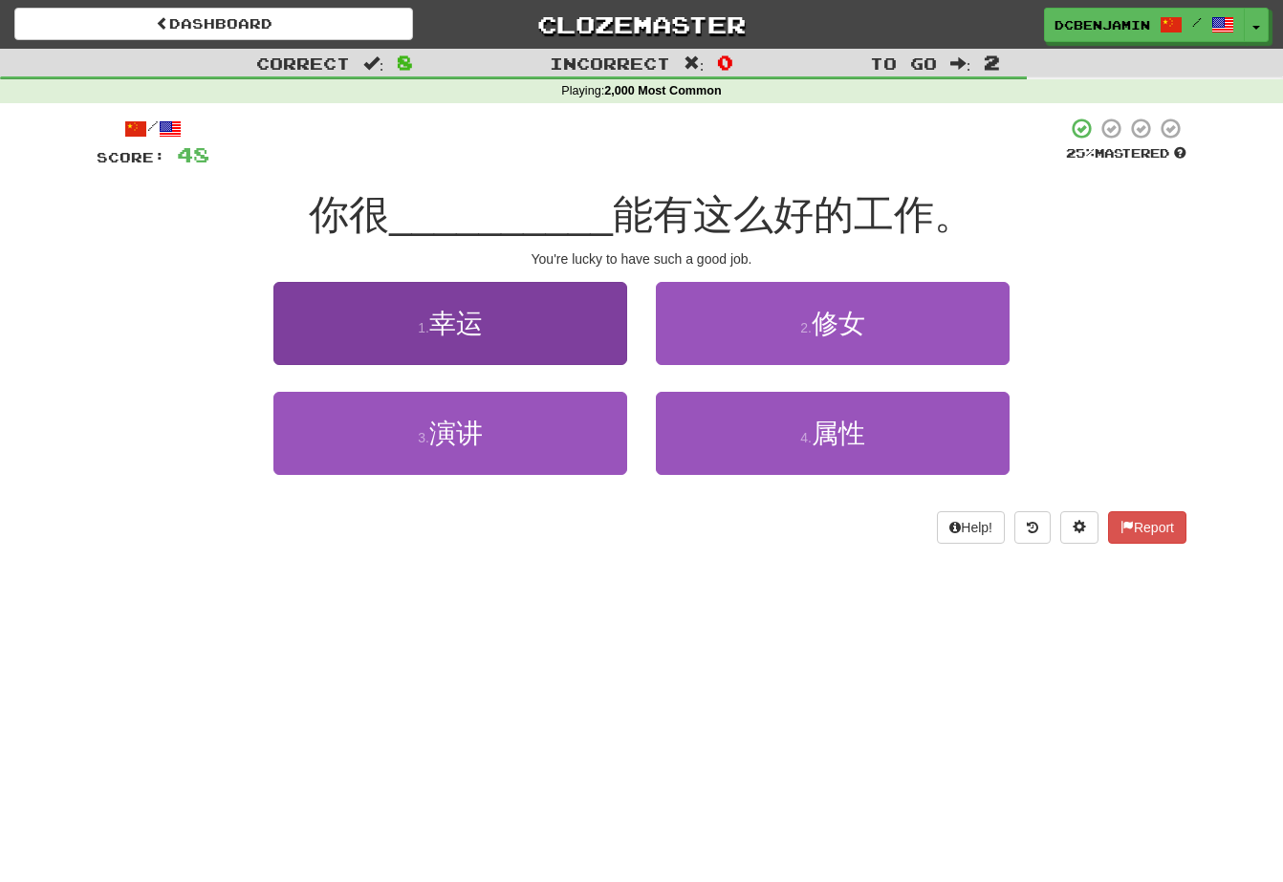
click at [494, 331] on button "1 . 幸运" at bounding box center [450, 323] width 354 height 83
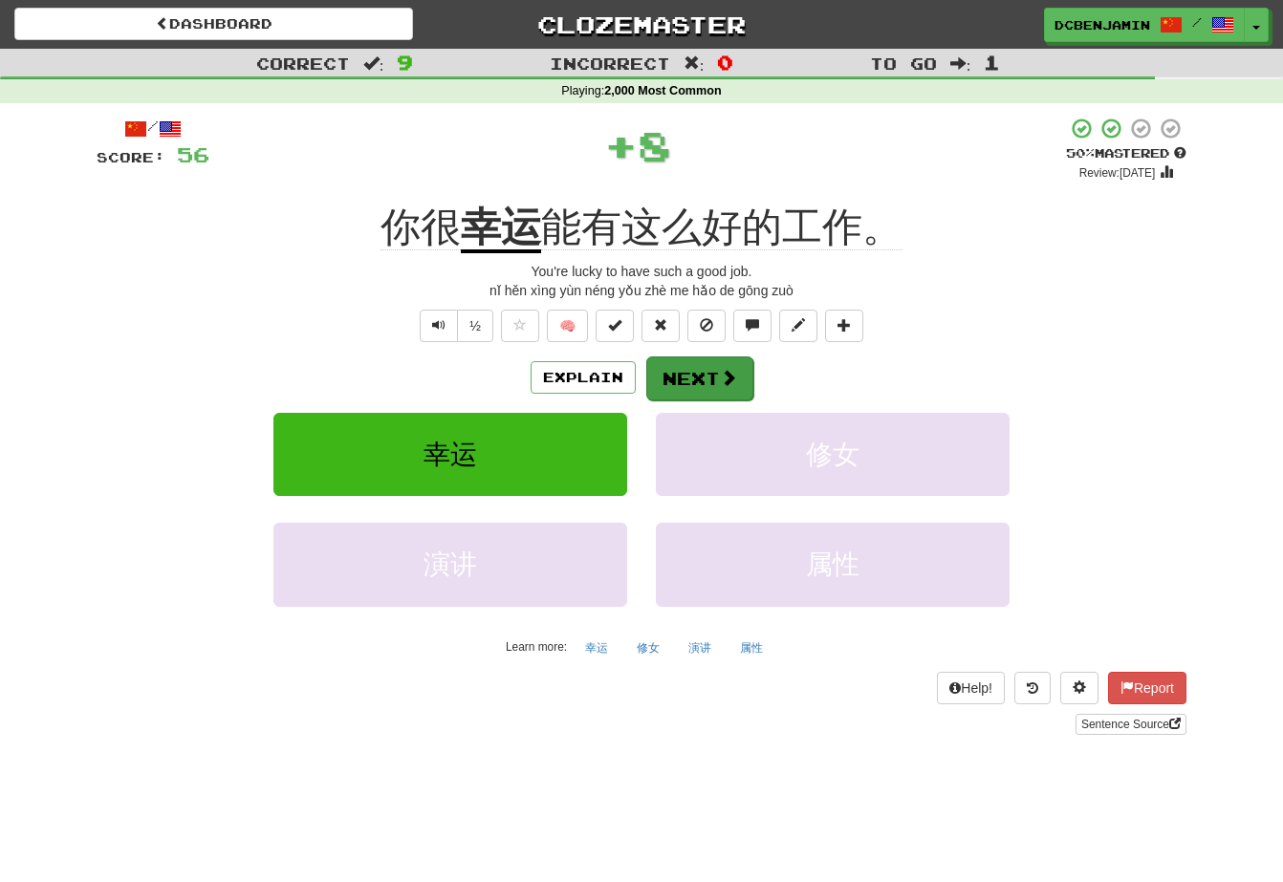
click at [704, 382] on button "Next" at bounding box center [699, 379] width 107 height 44
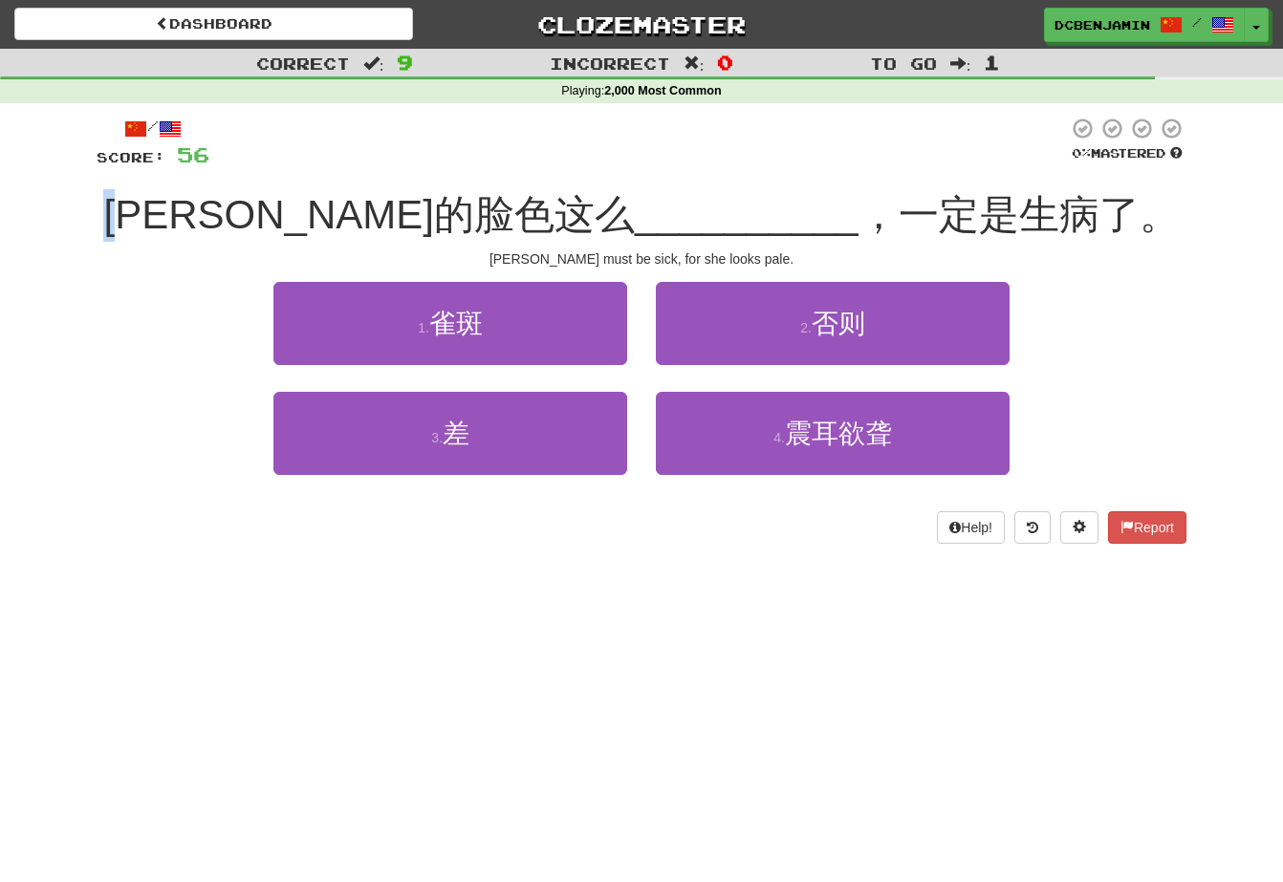
drag, startPoint x: 245, startPoint y: 216, endPoint x: 299, endPoint y: 214, distance: 54.5
click at [299, 215] on span "凯特的脸色这么" at bounding box center [368, 214] width 531 height 45
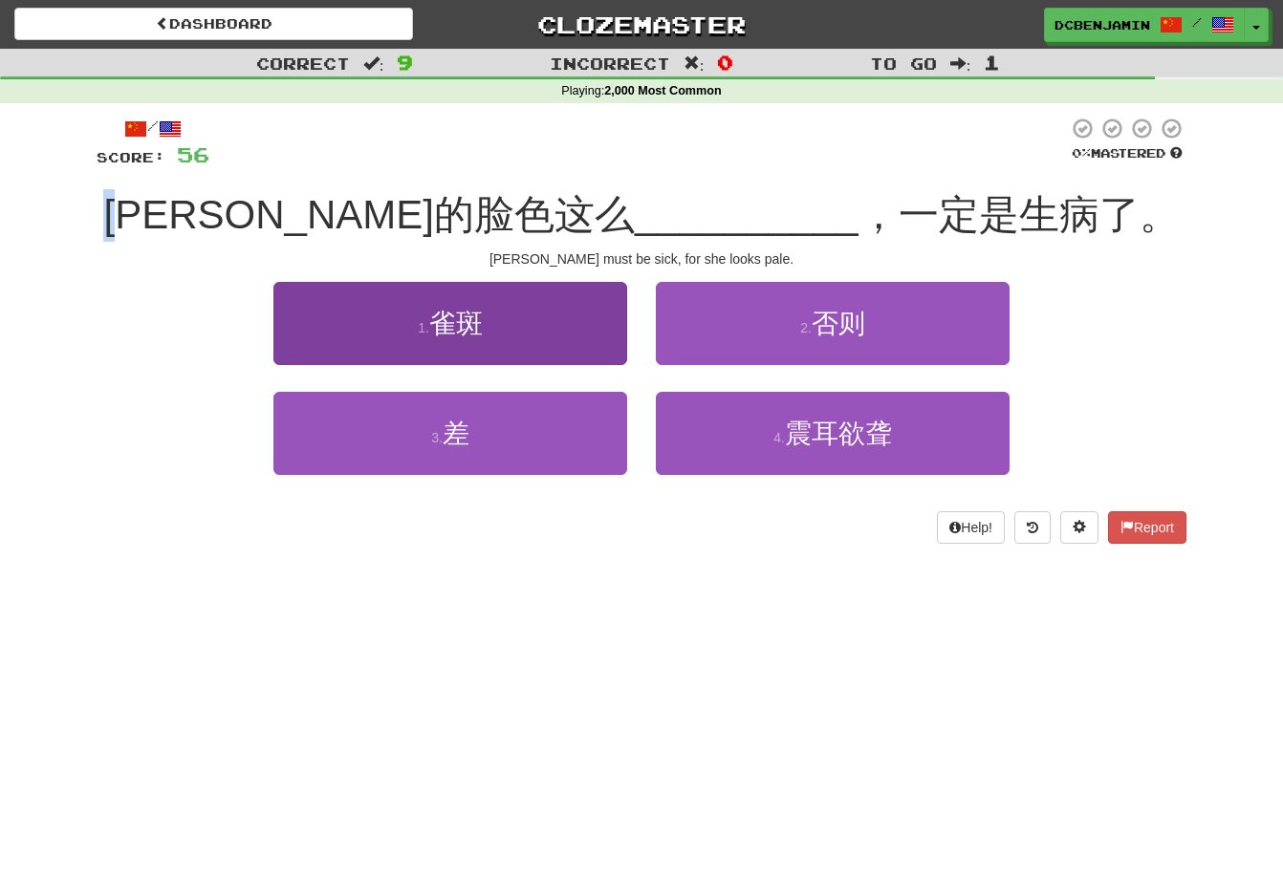
click at [409, 338] on button "1 . 雀斑" at bounding box center [450, 323] width 354 height 83
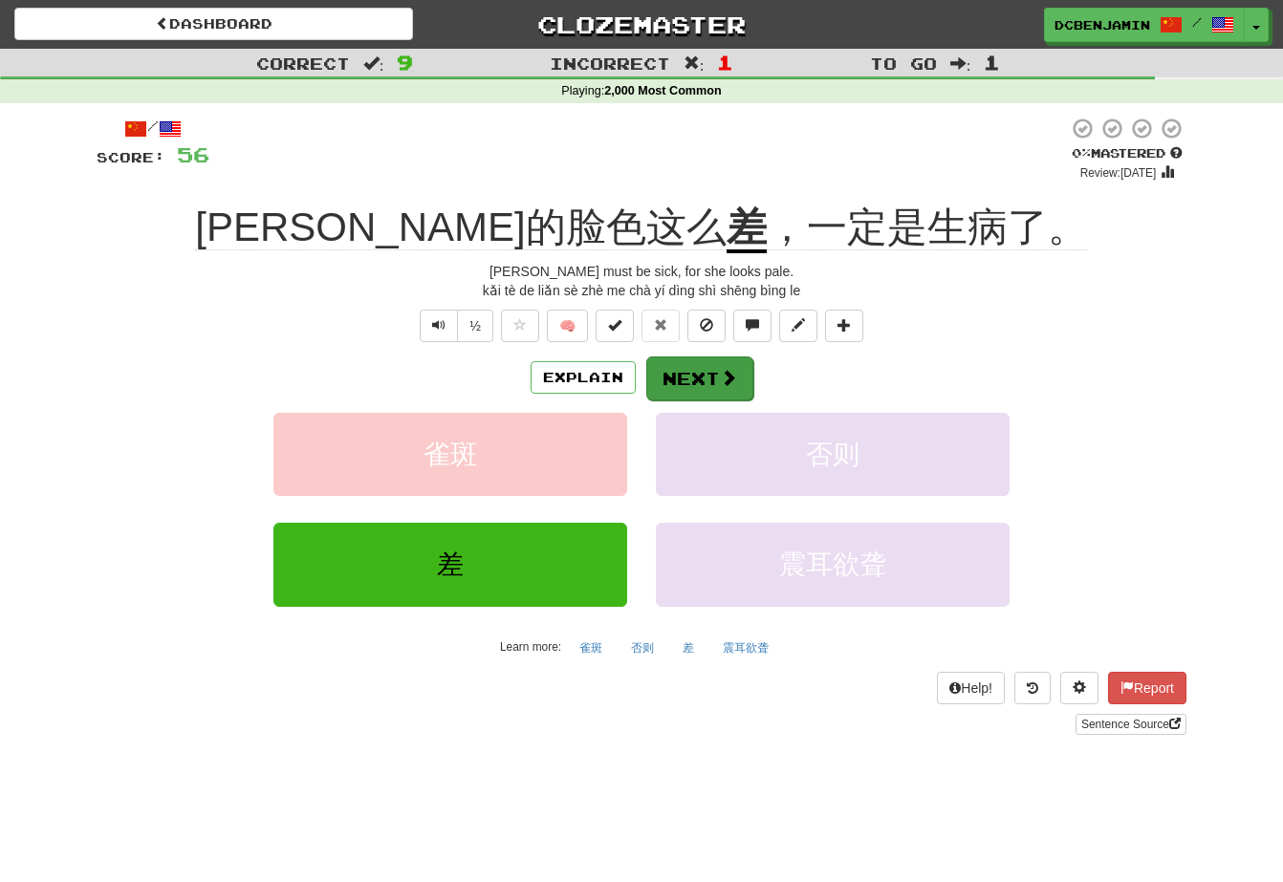
click at [700, 379] on button "Next" at bounding box center [699, 379] width 107 height 44
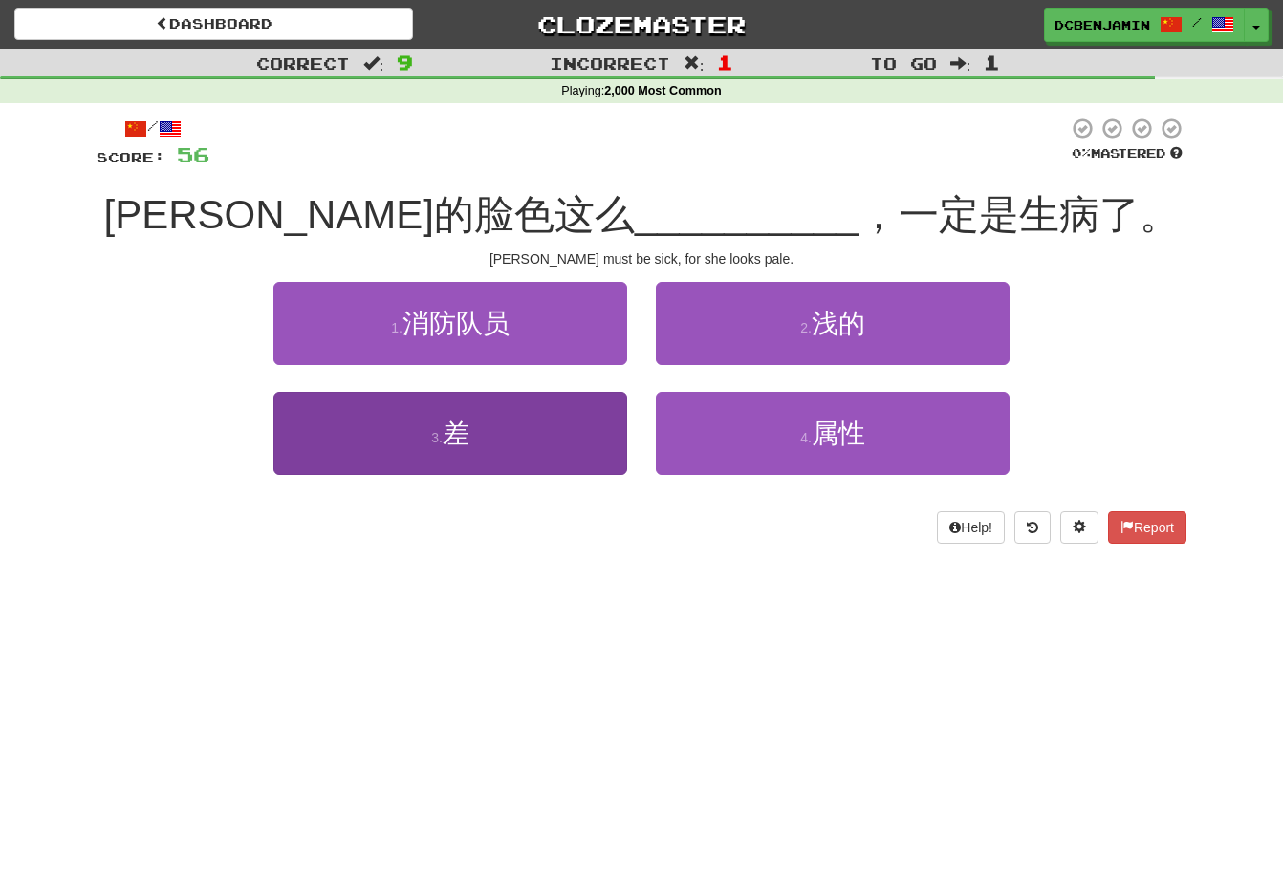
click at [462, 441] on span "差" at bounding box center [456, 434] width 27 height 30
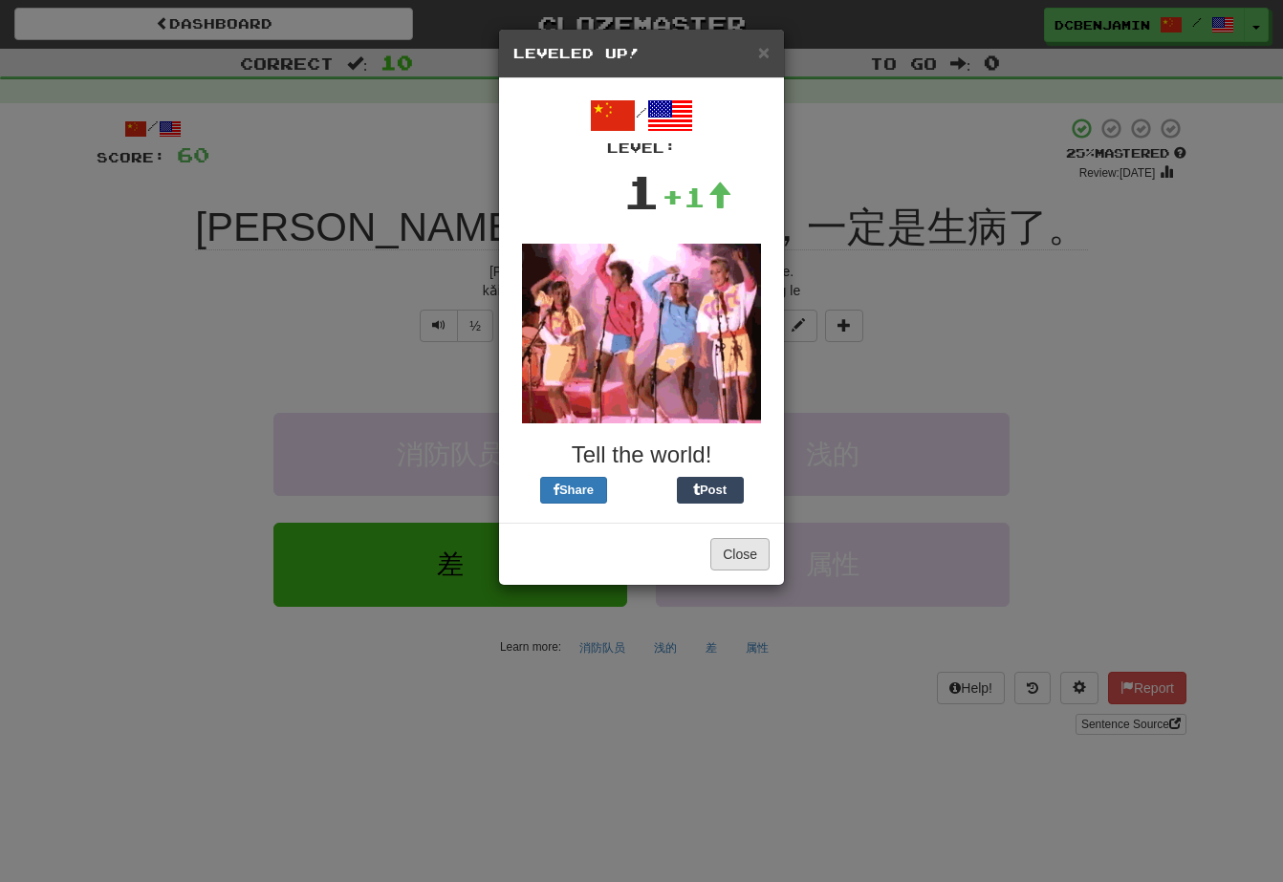
click at [737, 562] on button "Close" at bounding box center [739, 554] width 59 height 33
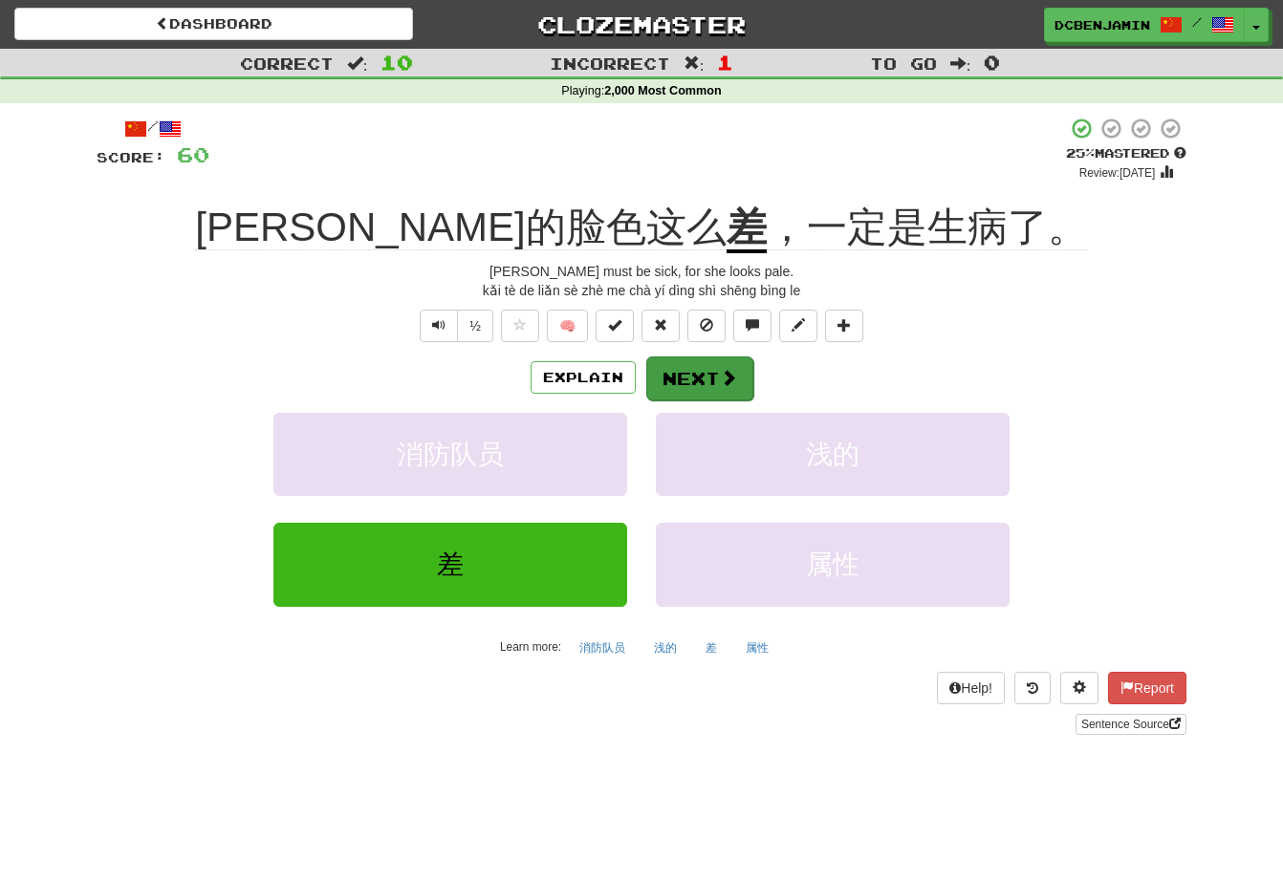
click at [705, 378] on button "Next" at bounding box center [699, 379] width 107 height 44
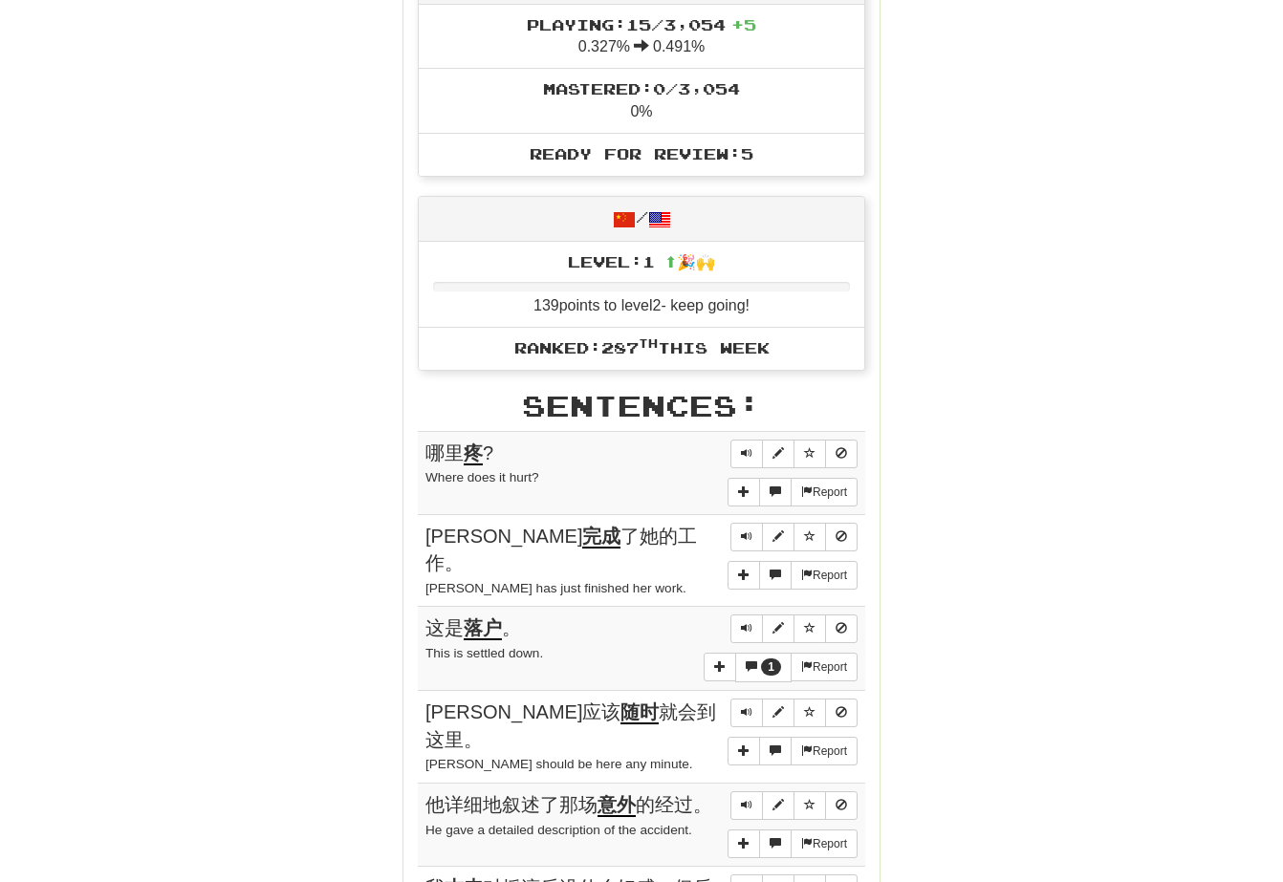
scroll to position [720, 0]
